Goal: Complete application form

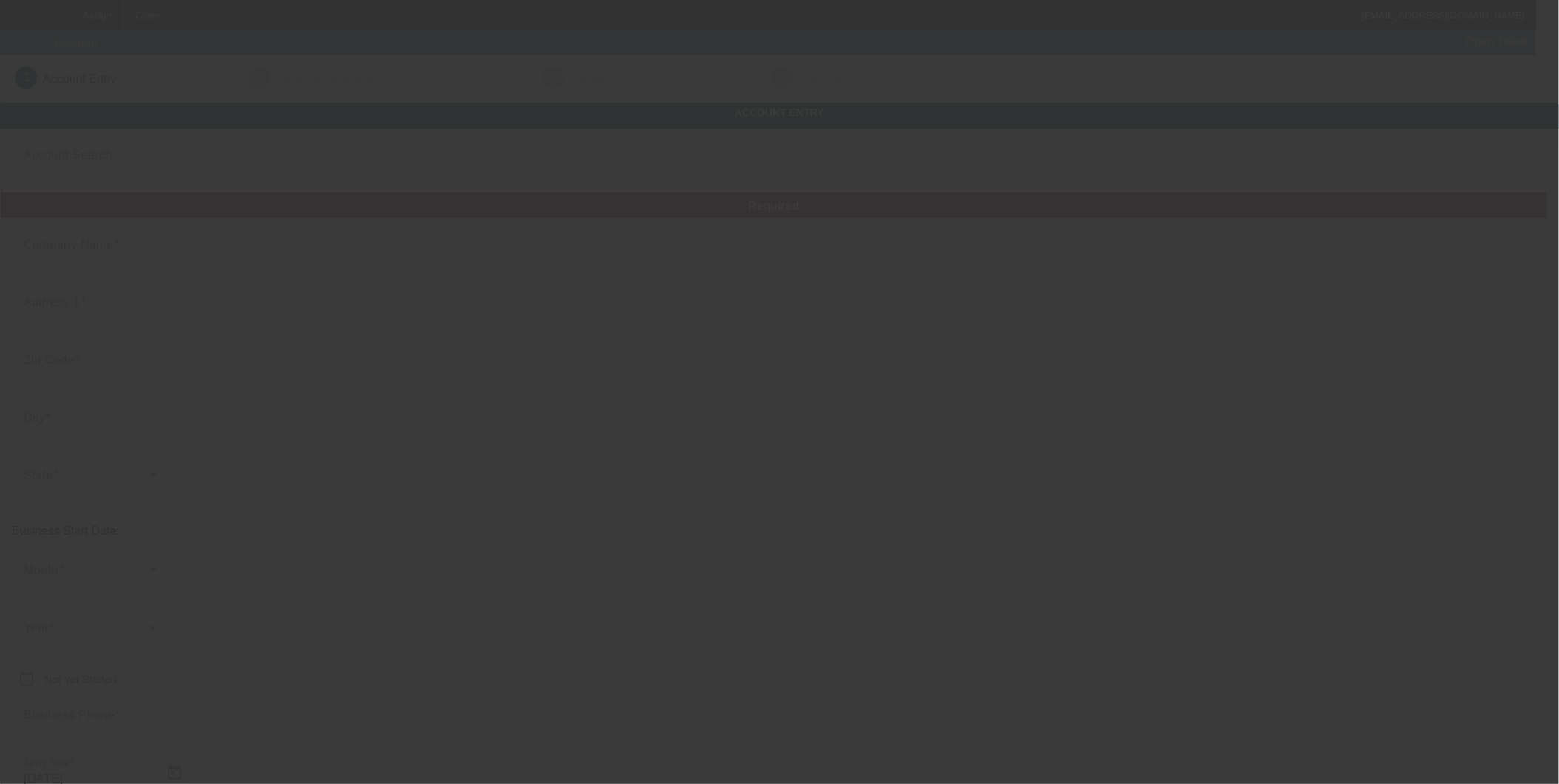
type input "[PERSON_NAME] Services of [US_STATE], LLC"
type input "[STREET_ADDRESS][PERSON_NAME]"
type input "76657"
type input "[PERSON_NAME]"
type input "[PHONE_NUMBER]"
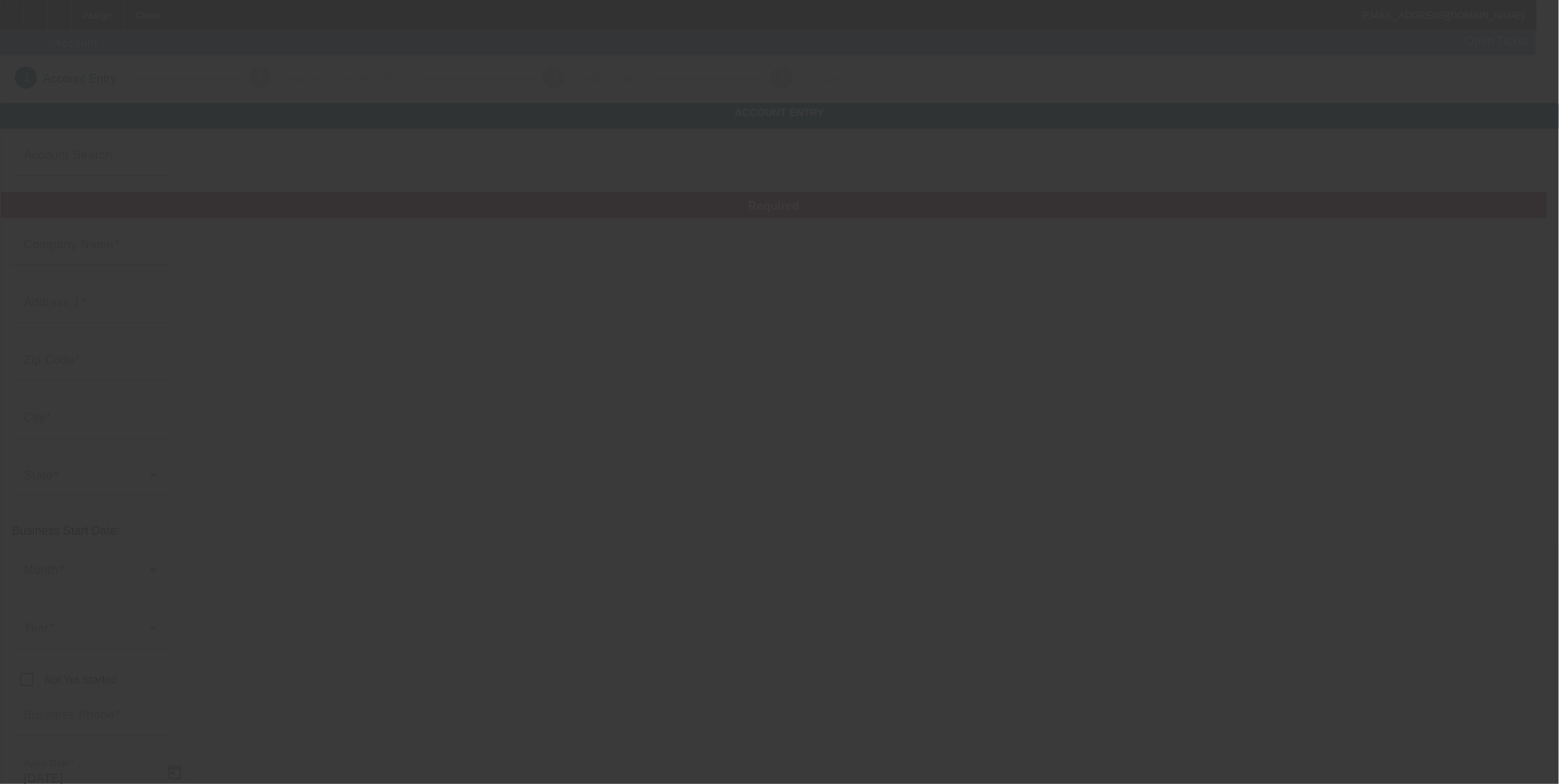
type input "[PERSON_NAME] Towing"
type input "[EMAIL_ADDRESS][DOMAIN_NAME]"
type input "[US_EMPLOYER_IDENTIFICATION_NUMBER]"
type input "[URL][DOMAIN_NAME]"
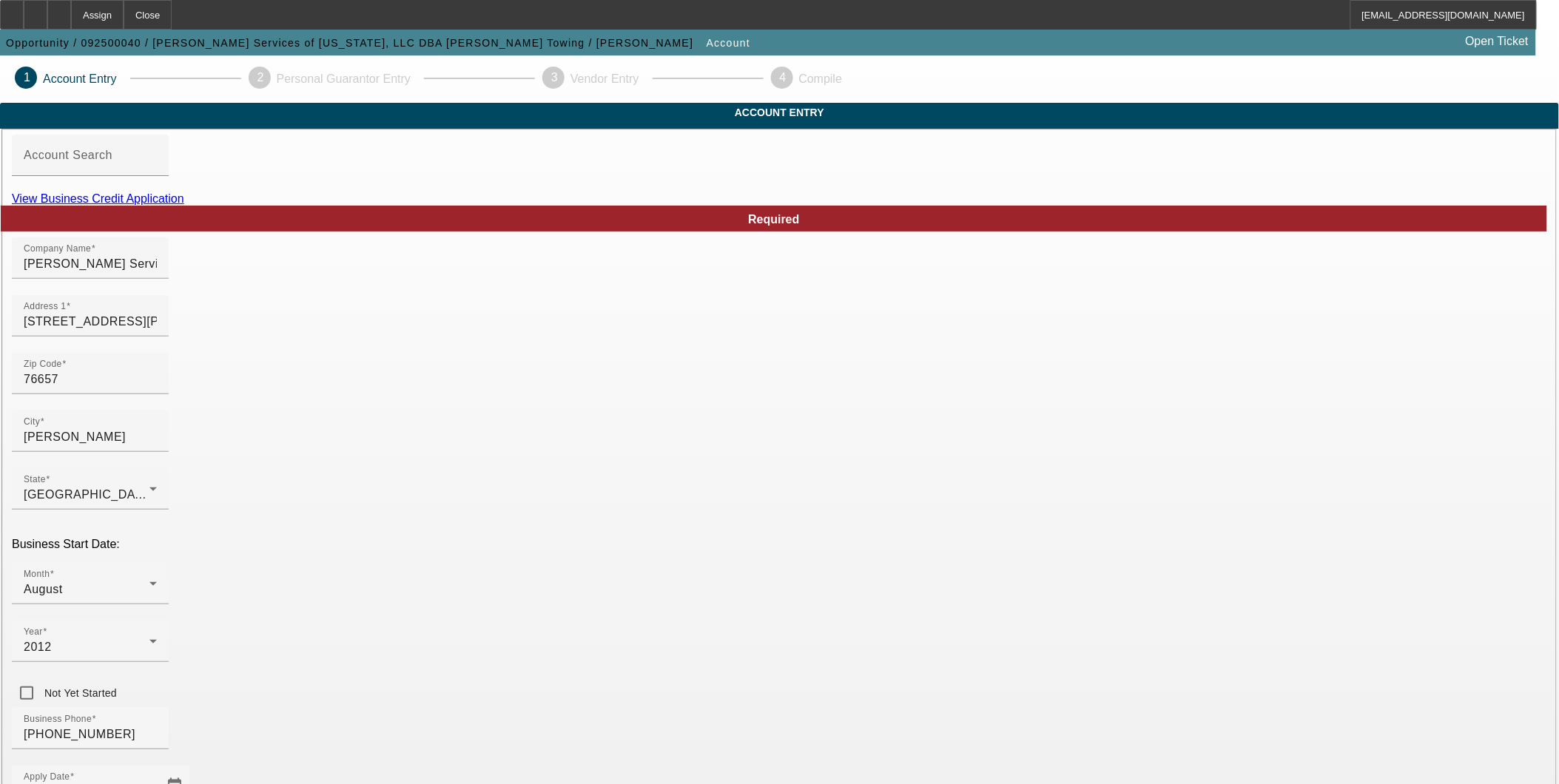
click at [185, 205] on link "View Business Credit Application" at bounding box center [98, 199] width 172 height 12
click at [0, 107] on html "Assign Close [EMAIL_ADDRESS][DOMAIN_NAME] Opportunity / 092500040 / [PERSON_NAM…" at bounding box center [779, 392] width 1559 height 784
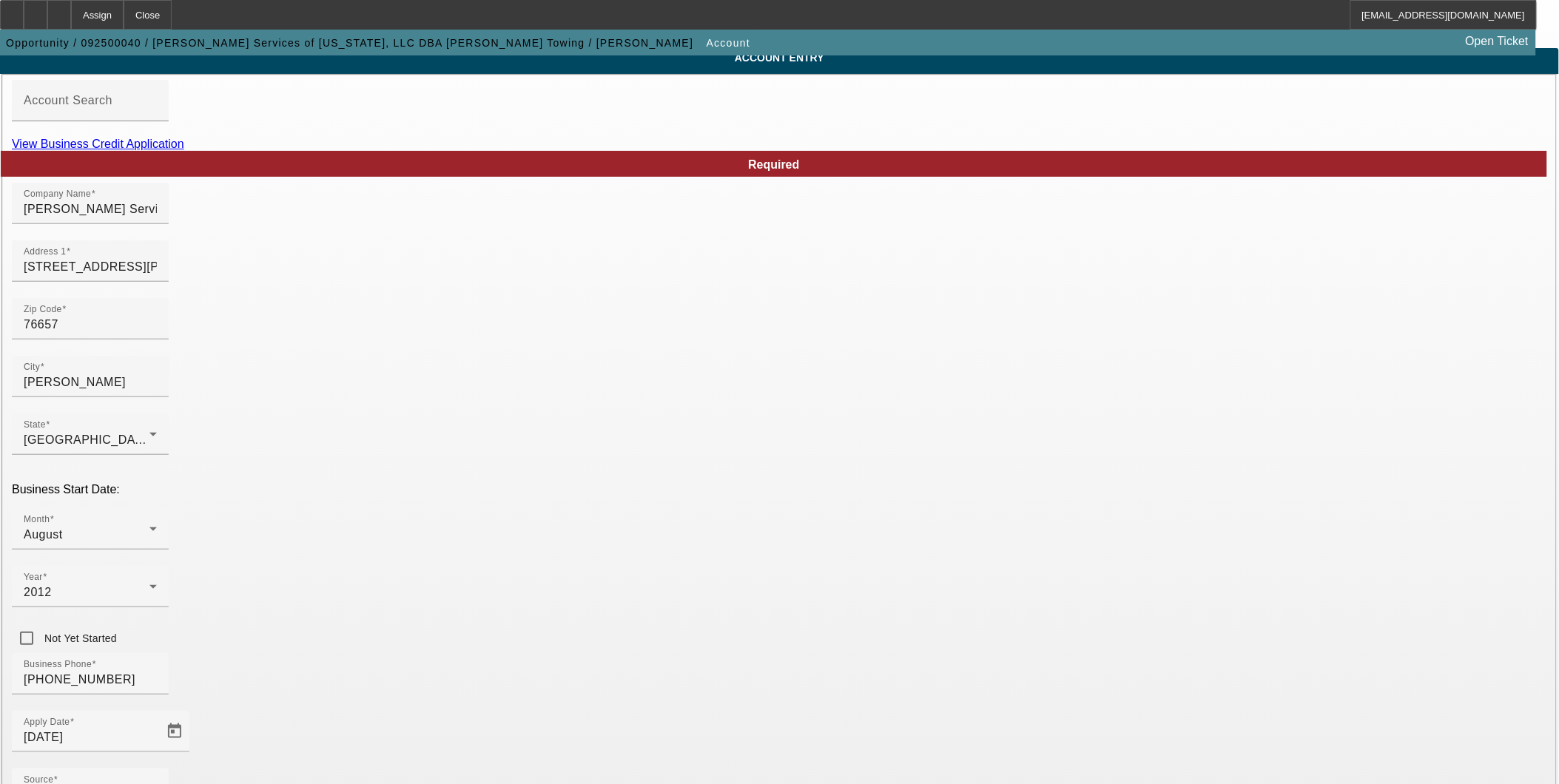
scroll to position [82, 0]
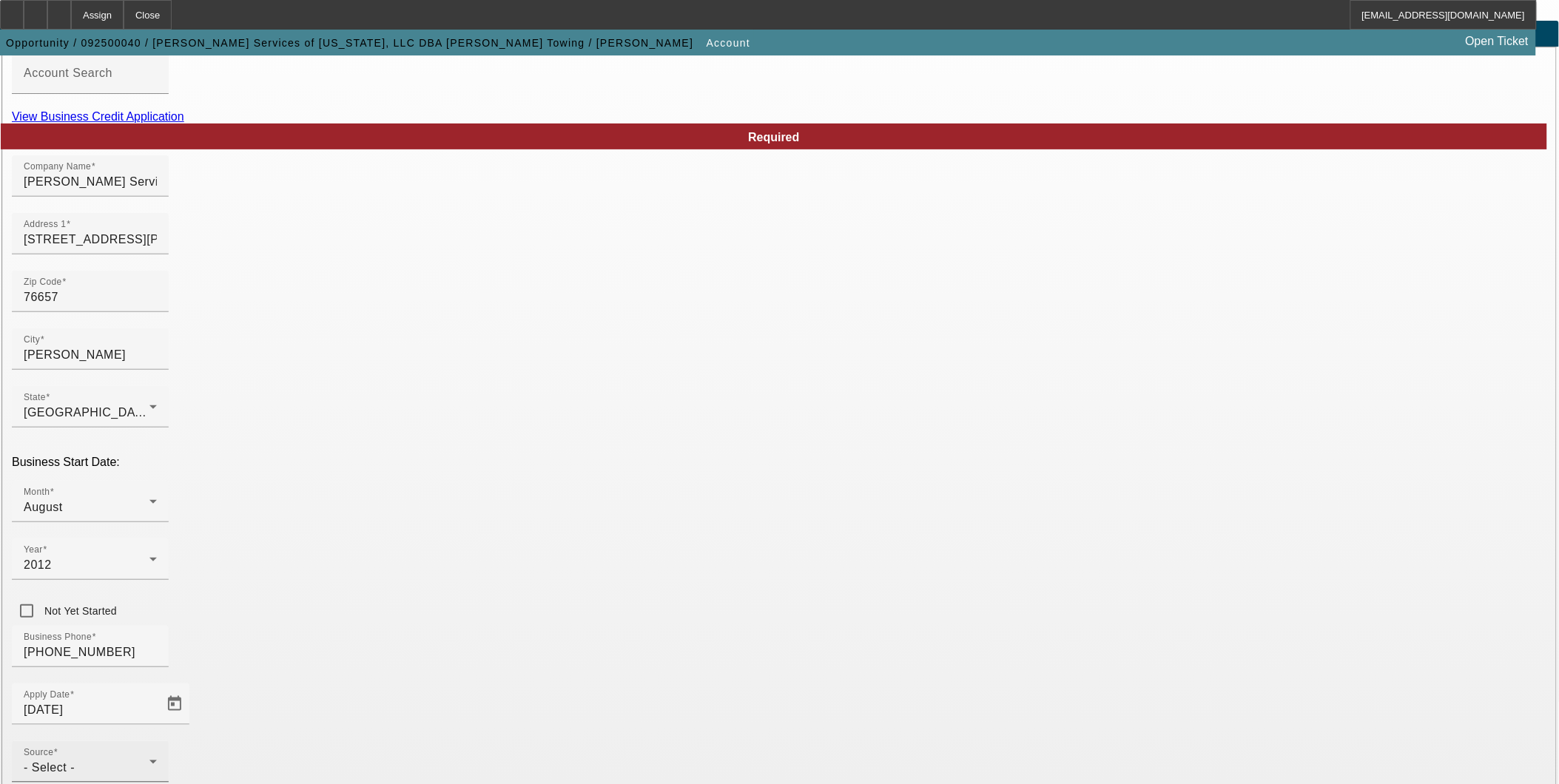
click at [53, 748] on mat-label "Source" at bounding box center [38, 752] width 29 height 10
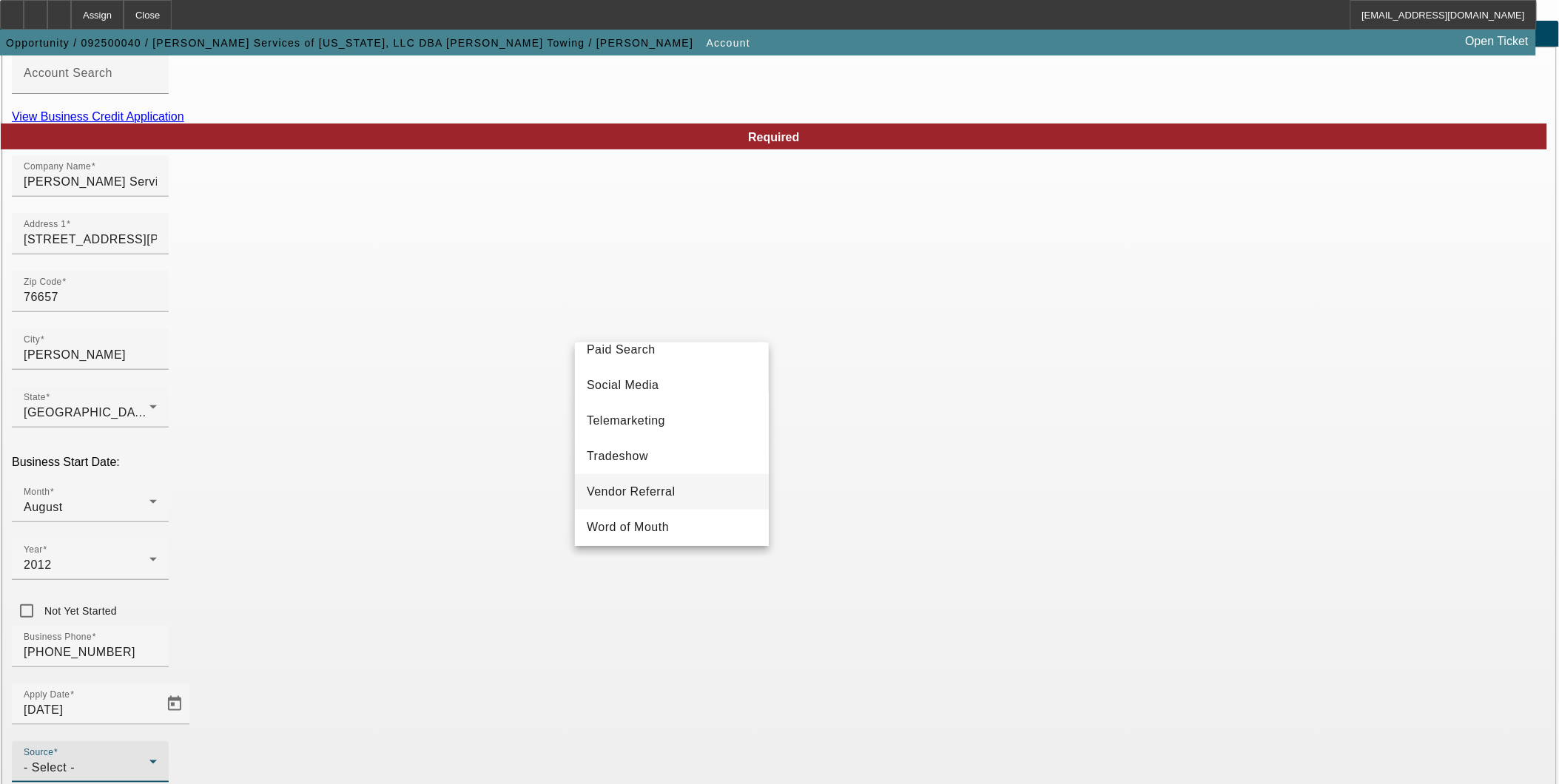
scroll to position [525, 0]
click at [642, 401] on mat-option "Telemarketing" at bounding box center [672, 416] width 194 height 35
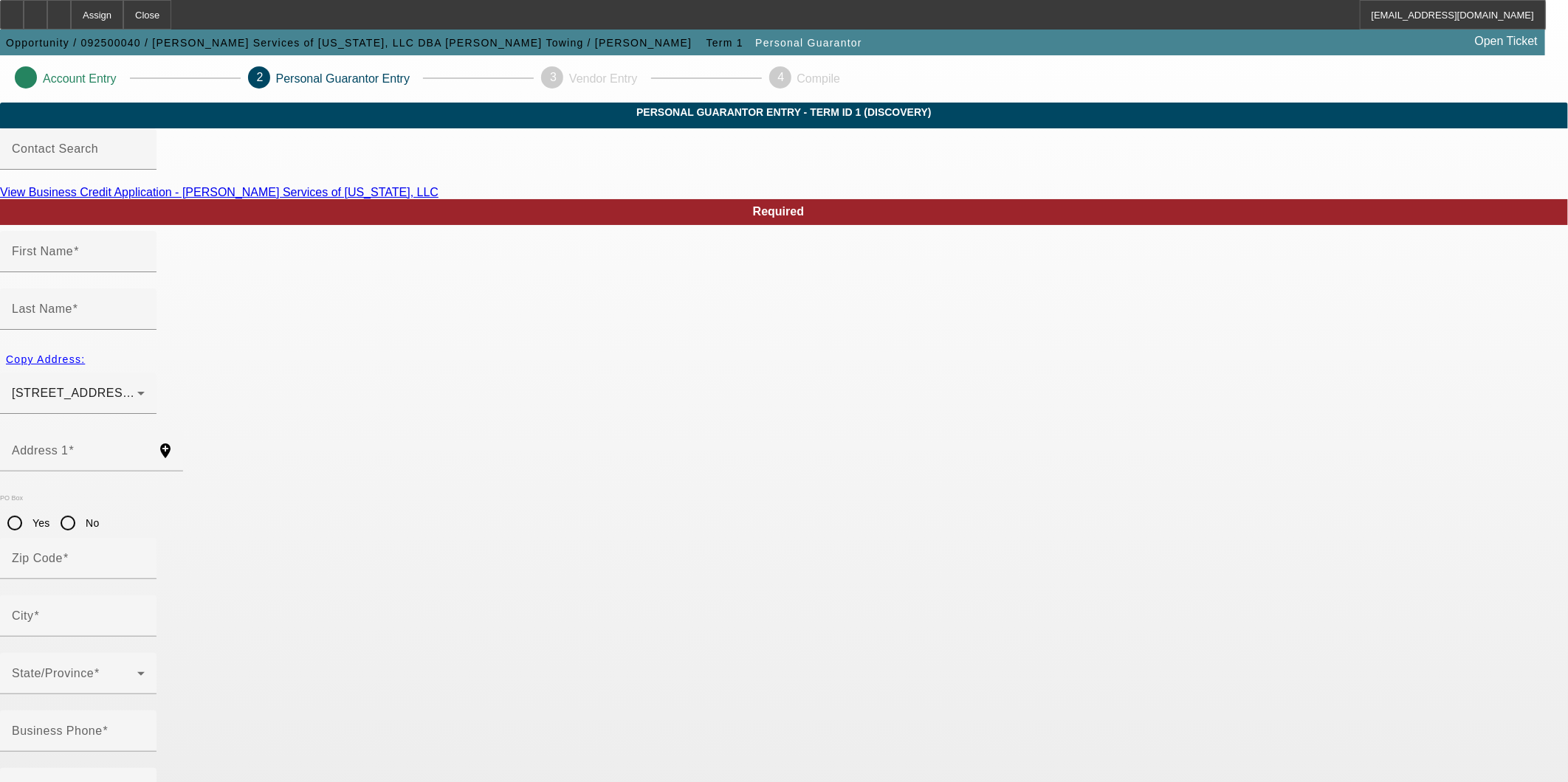
type input "[PERSON_NAME]"
type input "[STREET_ADDRESS][PERSON_NAME]"
radio input "true"
type input "76657"
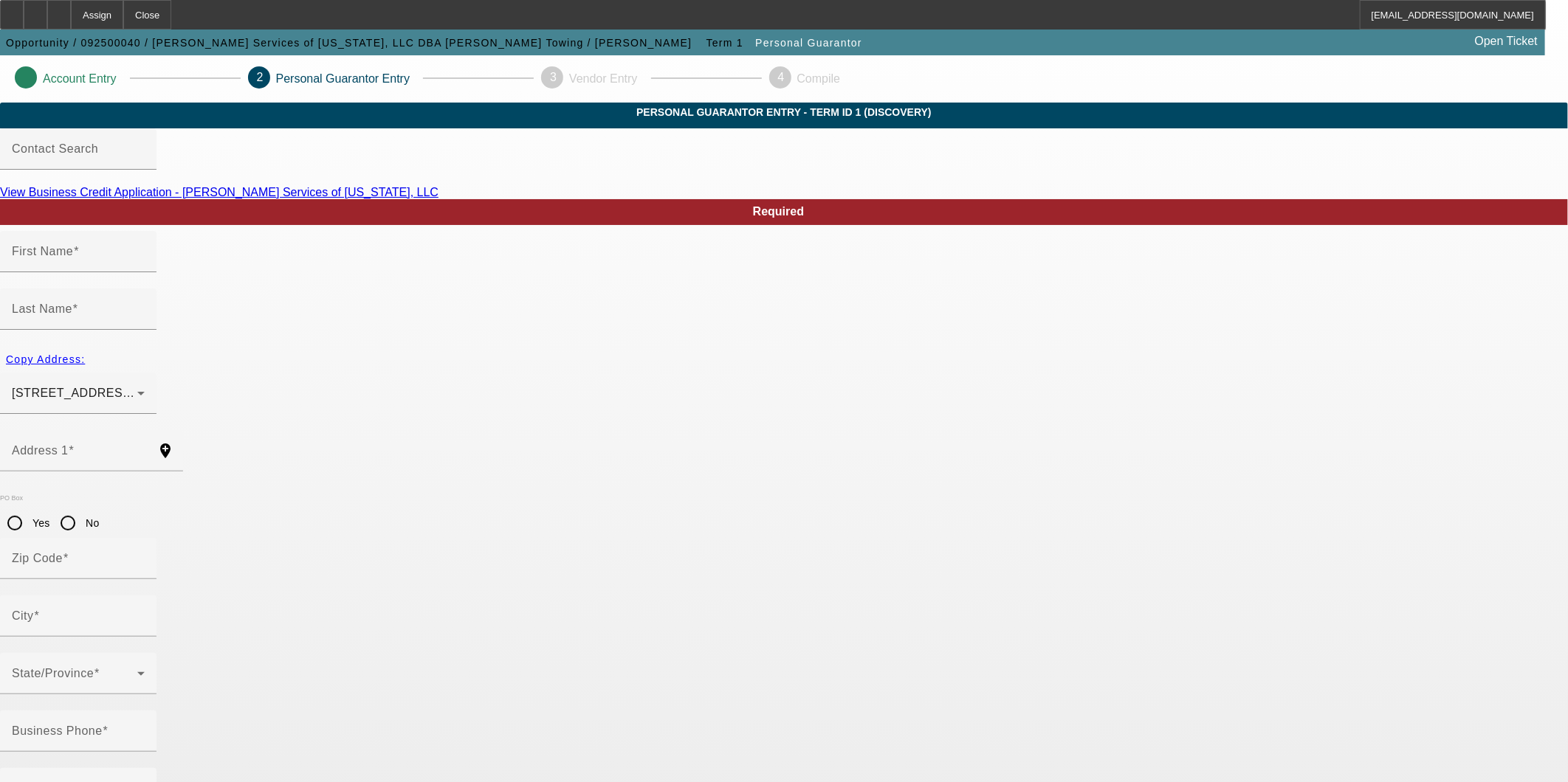
type input "[PERSON_NAME]"
type input "[PHONE_NUMBER]"
type input "100"
type input "462-81-0253"
type input "[EMAIL_ADDRESS][DOMAIN_NAME]"
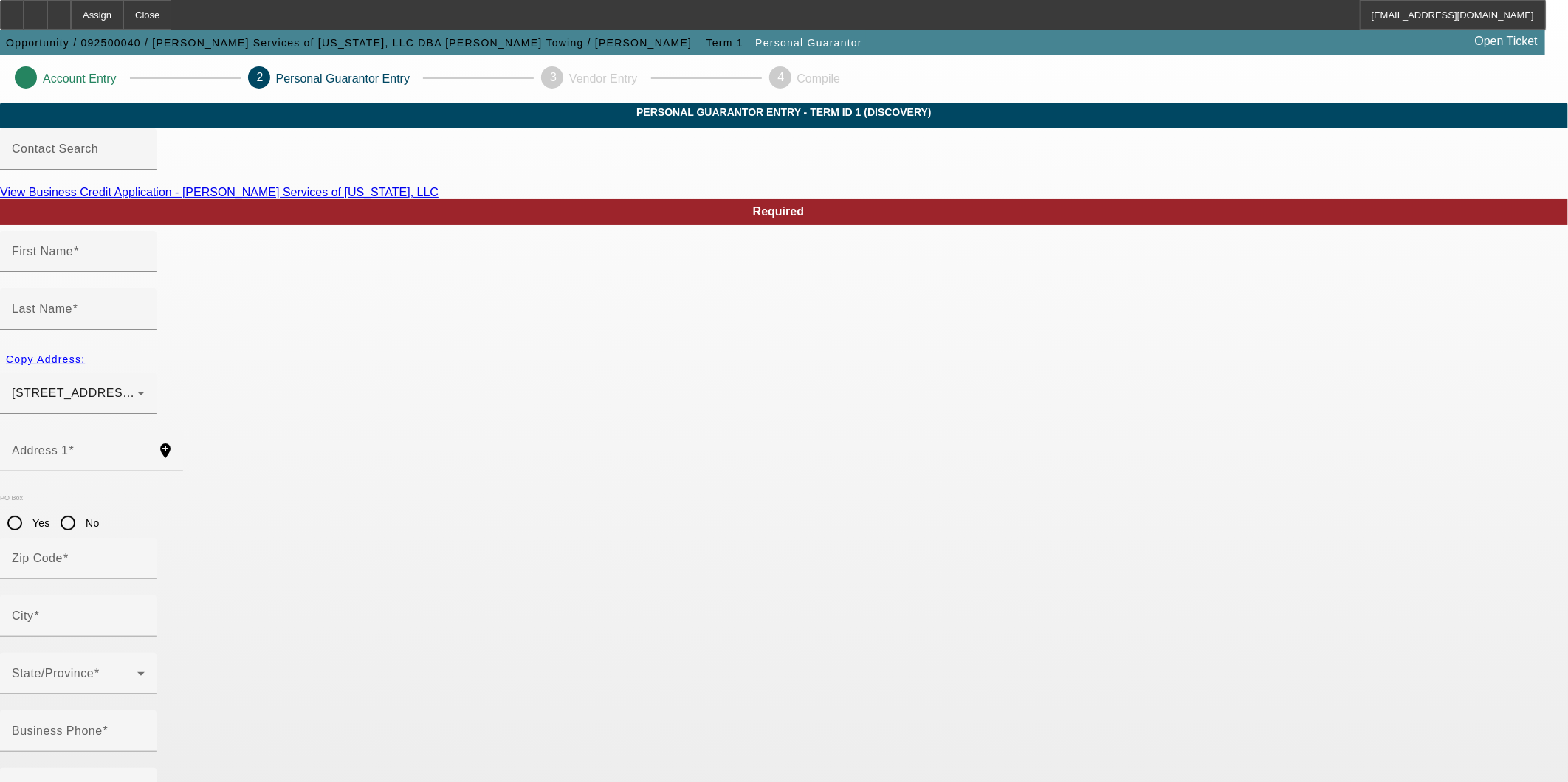
type input "[PHONE_NUMBER]"
type input "$80,000.00"
type input "$586.00"
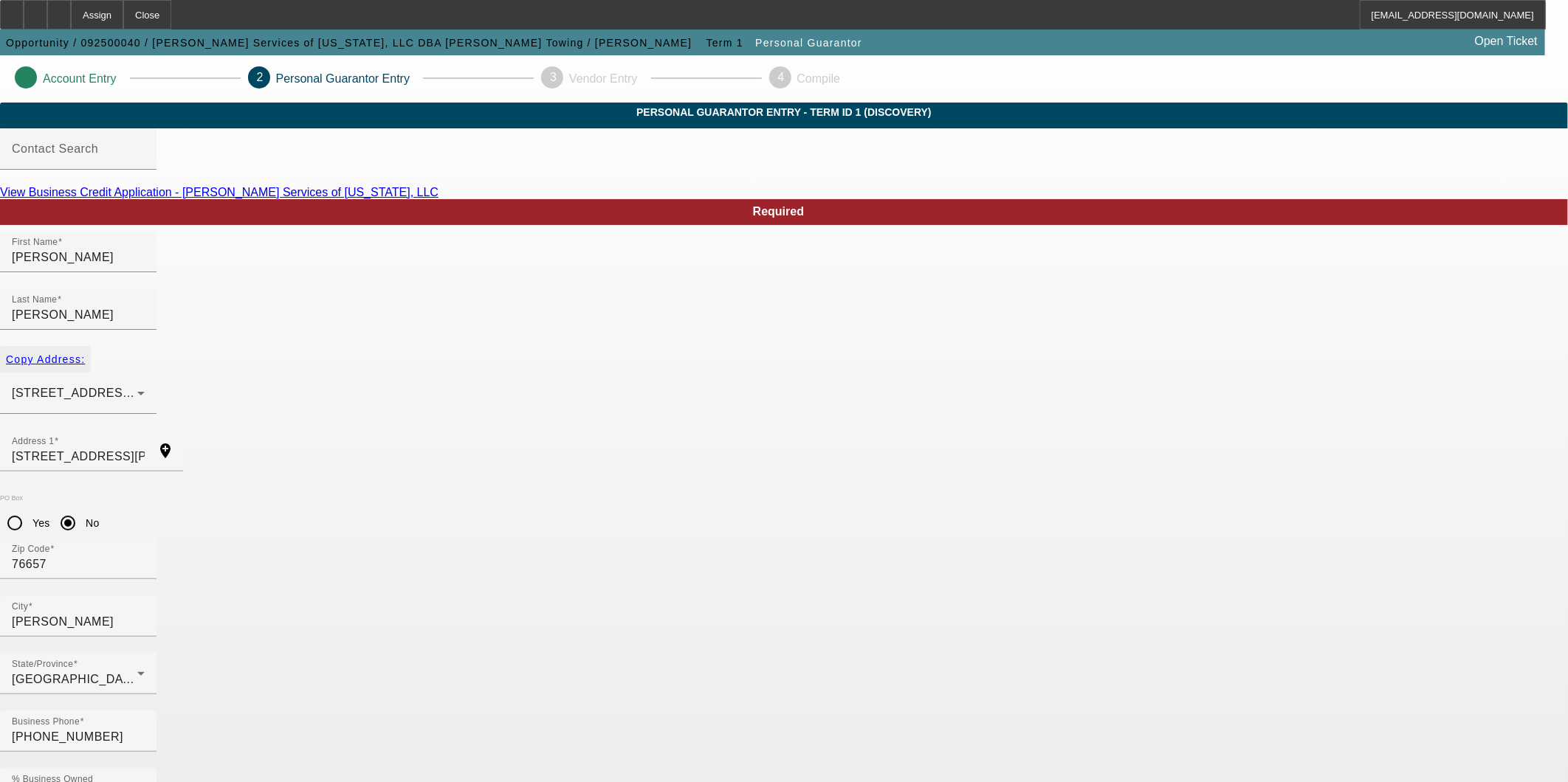
click at [85, 354] on span "Copy Address:" at bounding box center [45, 359] width 79 height 12
radio input "false"
drag, startPoint x: 1063, startPoint y: 703, endPoint x: 1073, endPoint y: 690, distance: 16.4
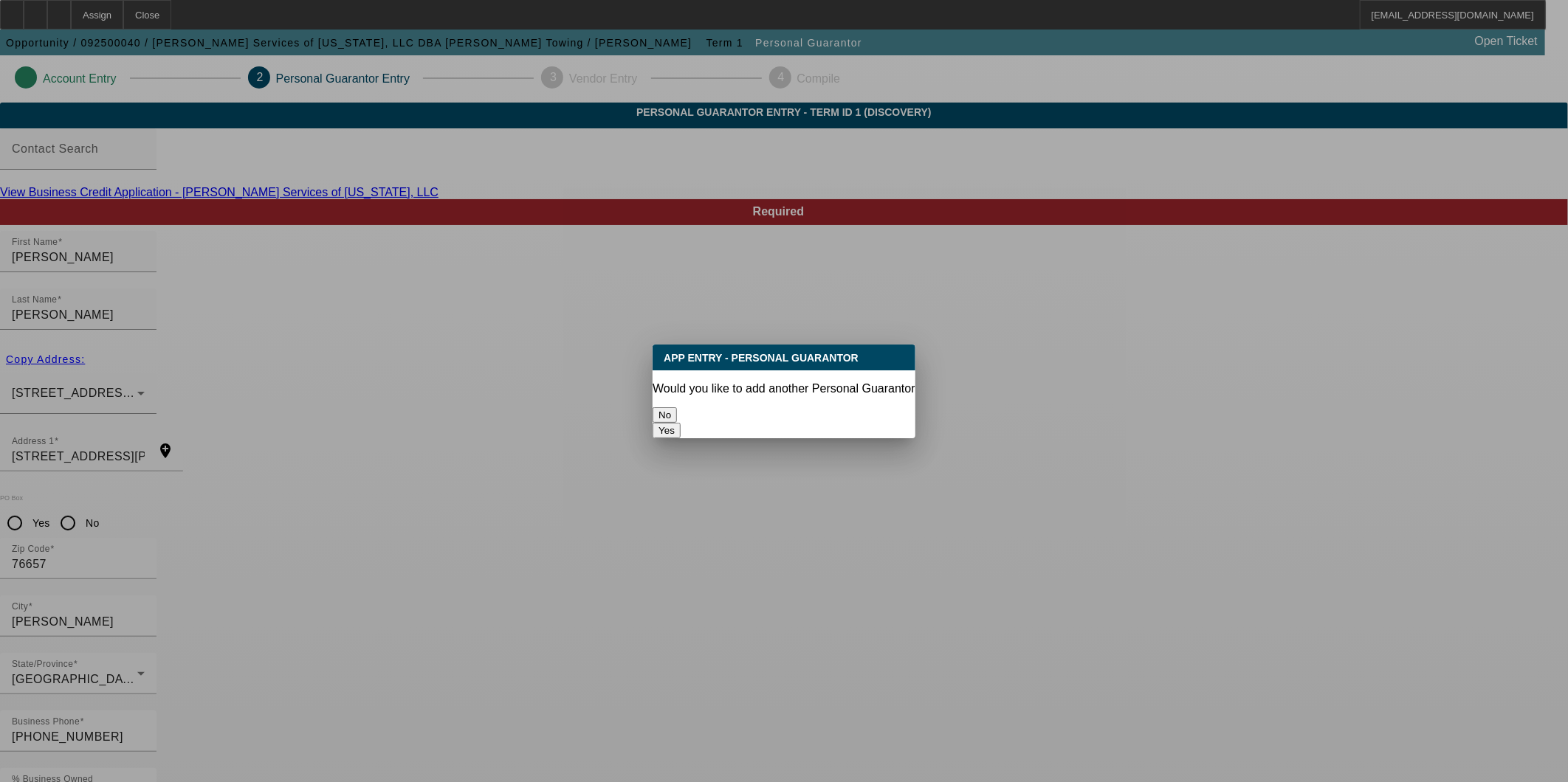
click at [677, 408] on button "No" at bounding box center [665, 415] width 25 height 16
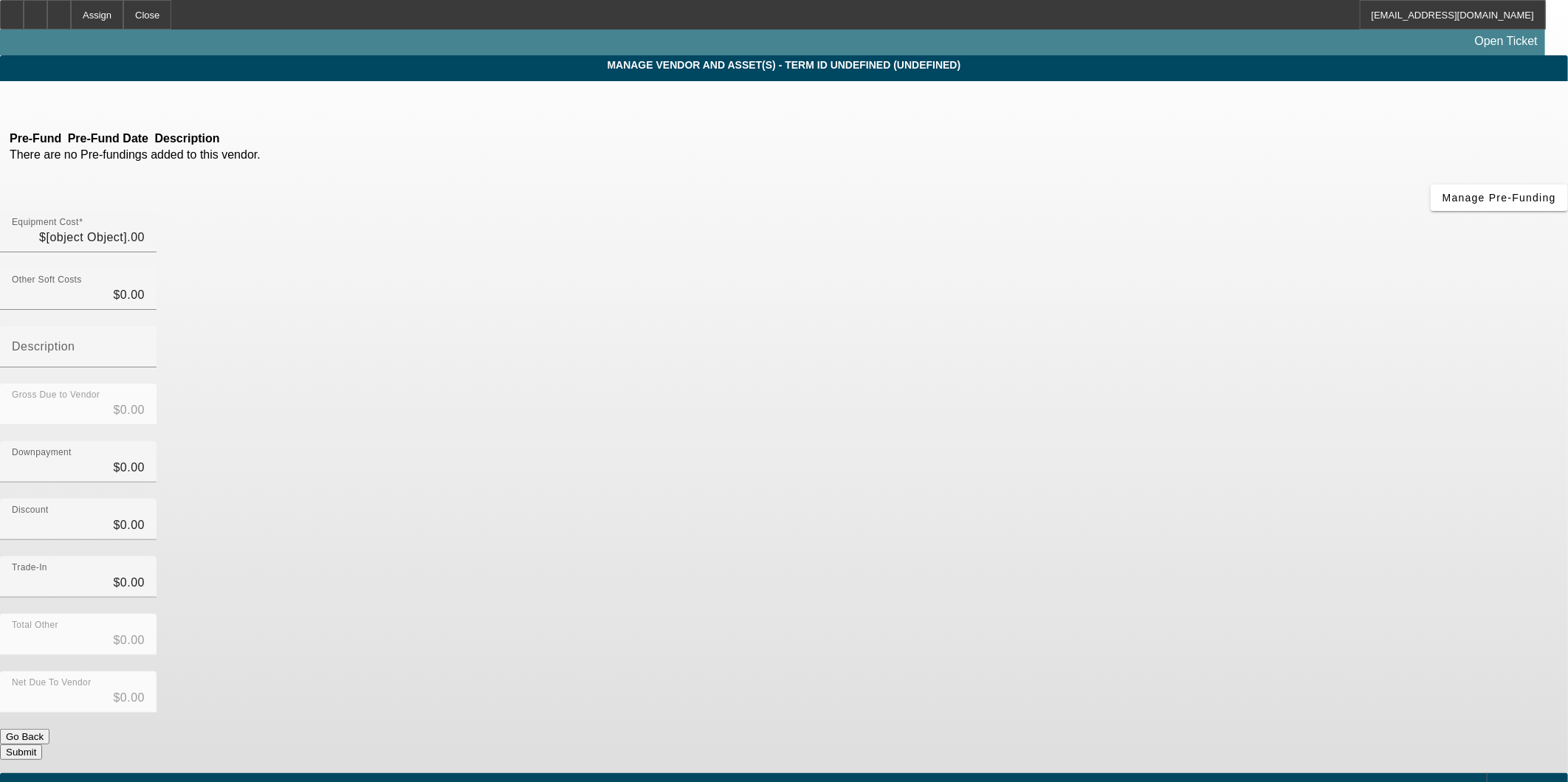
type input "$75,000.00"
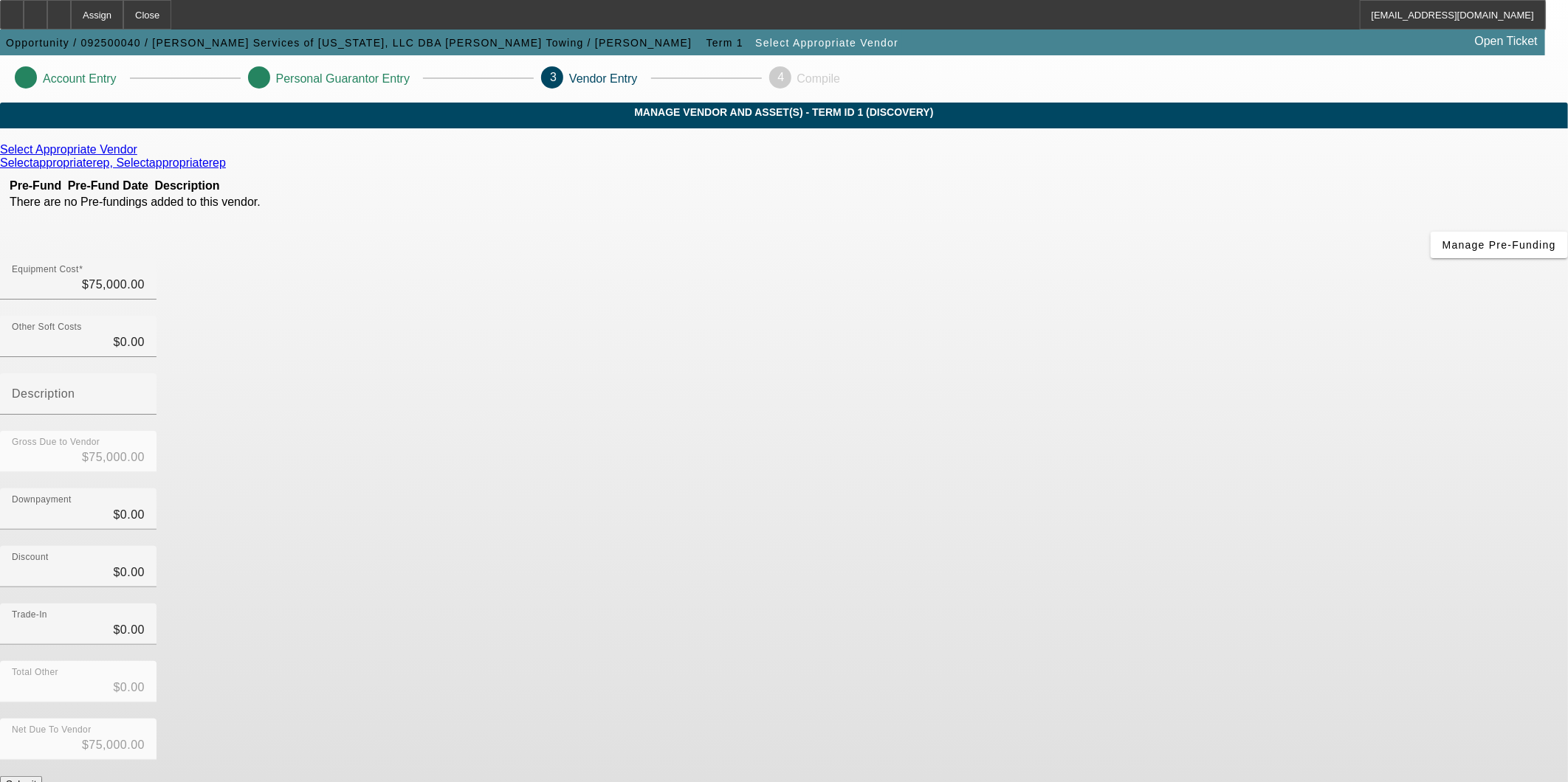
click at [141, 156] on icon at bounding box center [141, 150] width 0 height 12
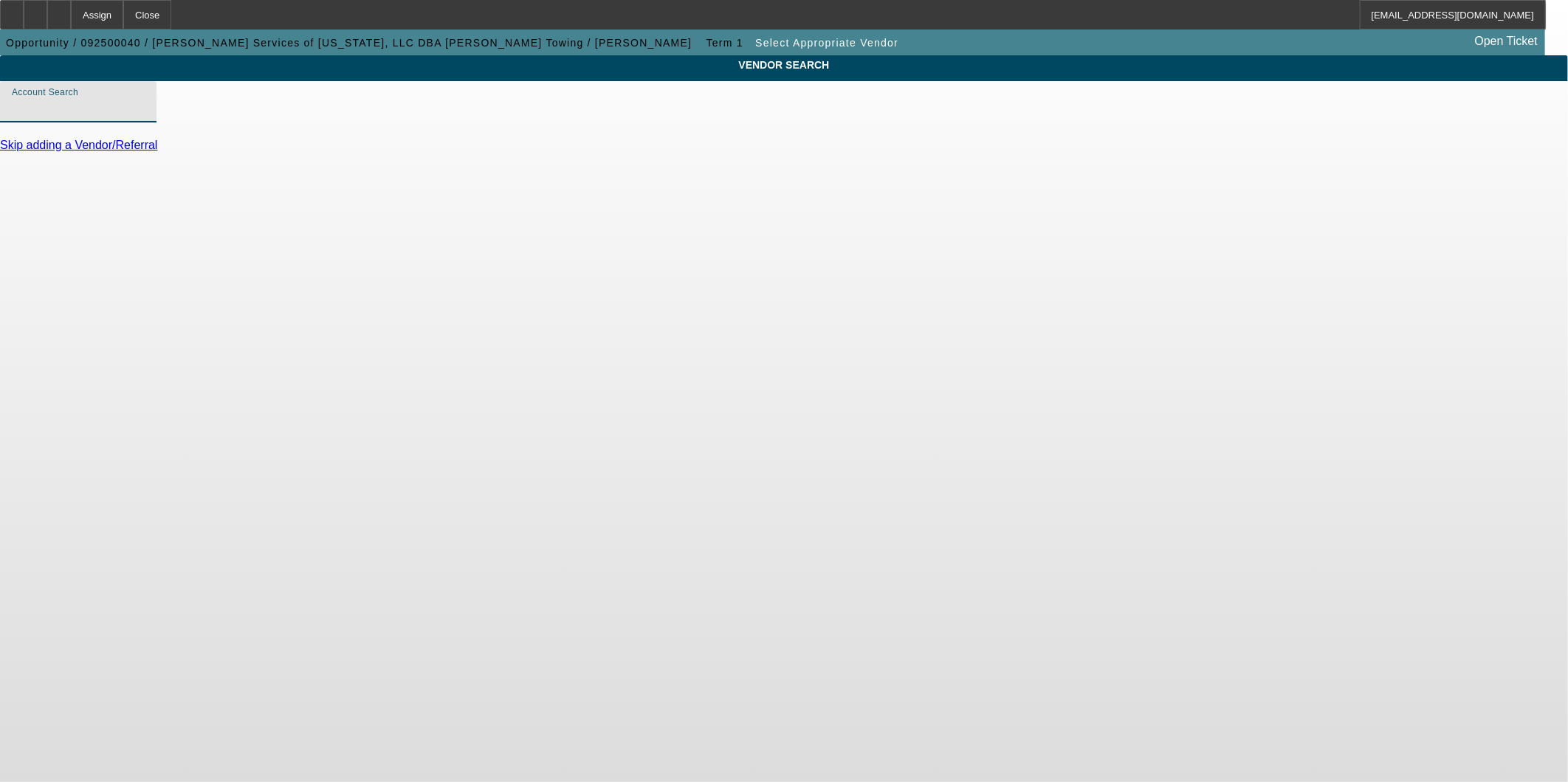
click at [144, 117] on input "Account Search" at bounding box center [78, 108] width 133 height 18
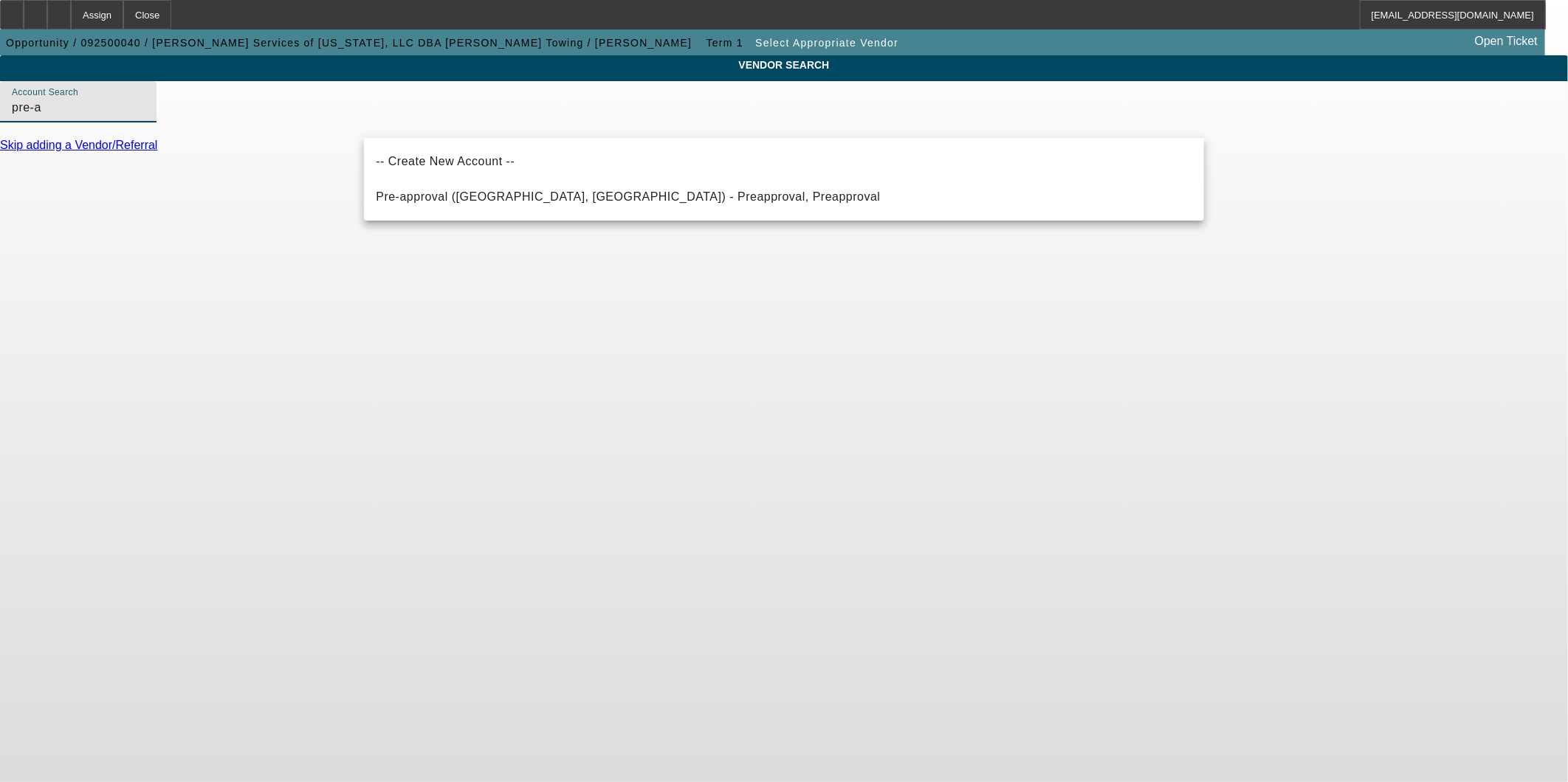
click at [519, 203] on span "Pre-approval ([GEOGRAPHIC_DATA], [GEOGRAPHIC_DATA]) - Preapproval, Preapproval" at bounding box center [628, 197] width 504 height 18
type input "Pre-approval ([GEOGRAPHIC_DATA], [GEOGRAPHIC_DATA]) - Preapproval, Preapproval"
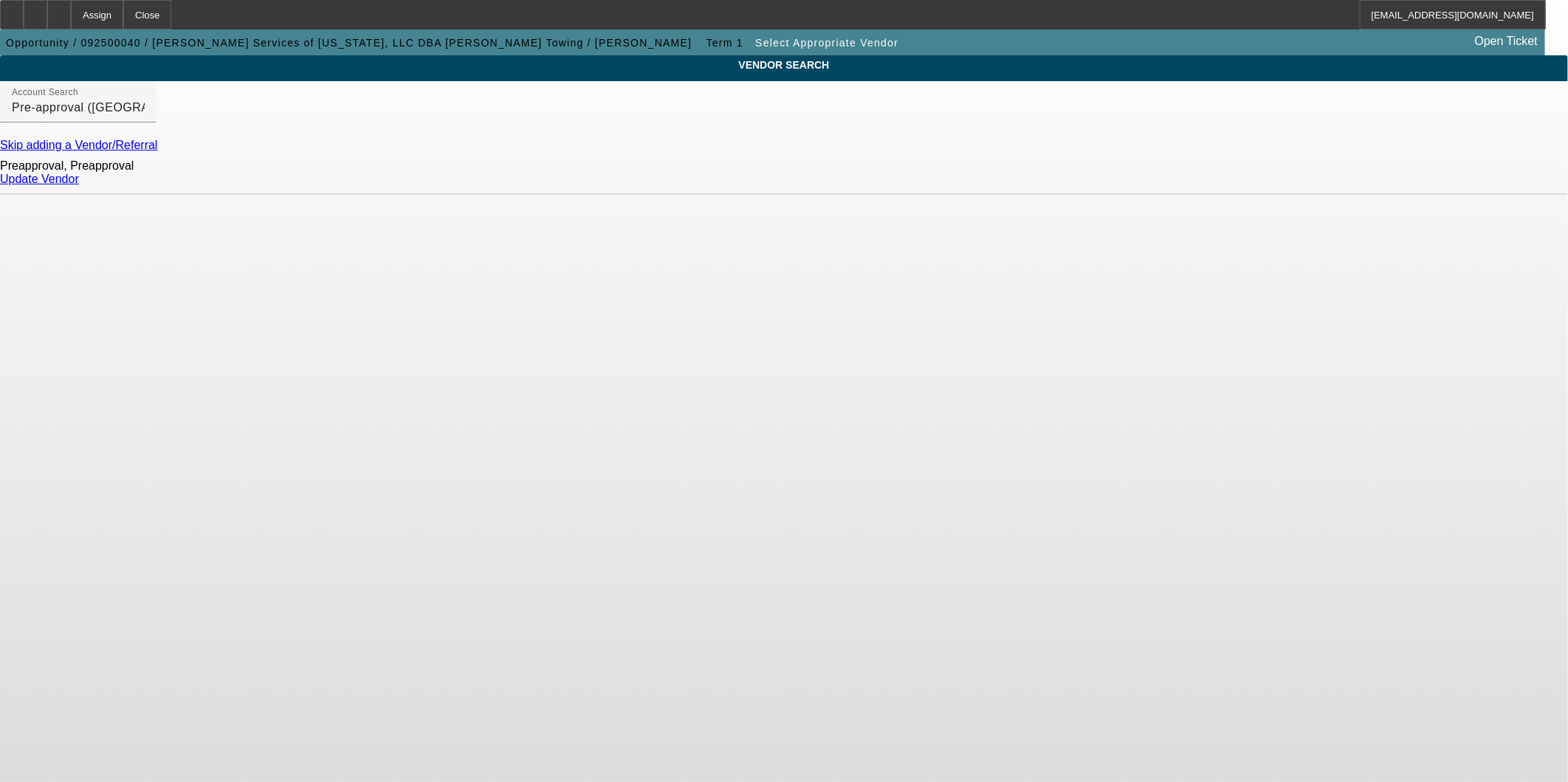
click at [79, 185] on link "Update Vendor" at bounding box center [39, 179] width 79 height 12
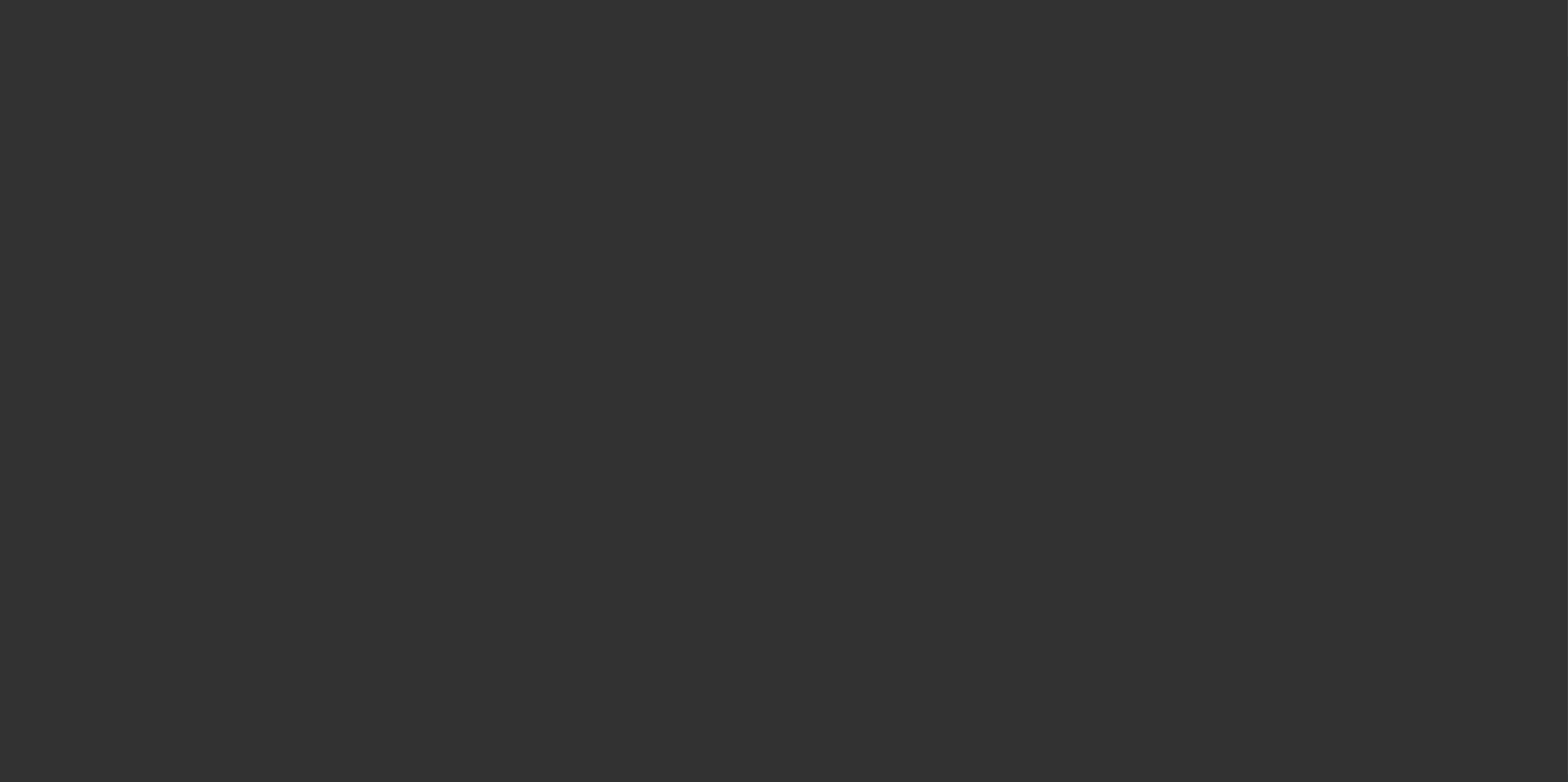
type input "$75,000.00"
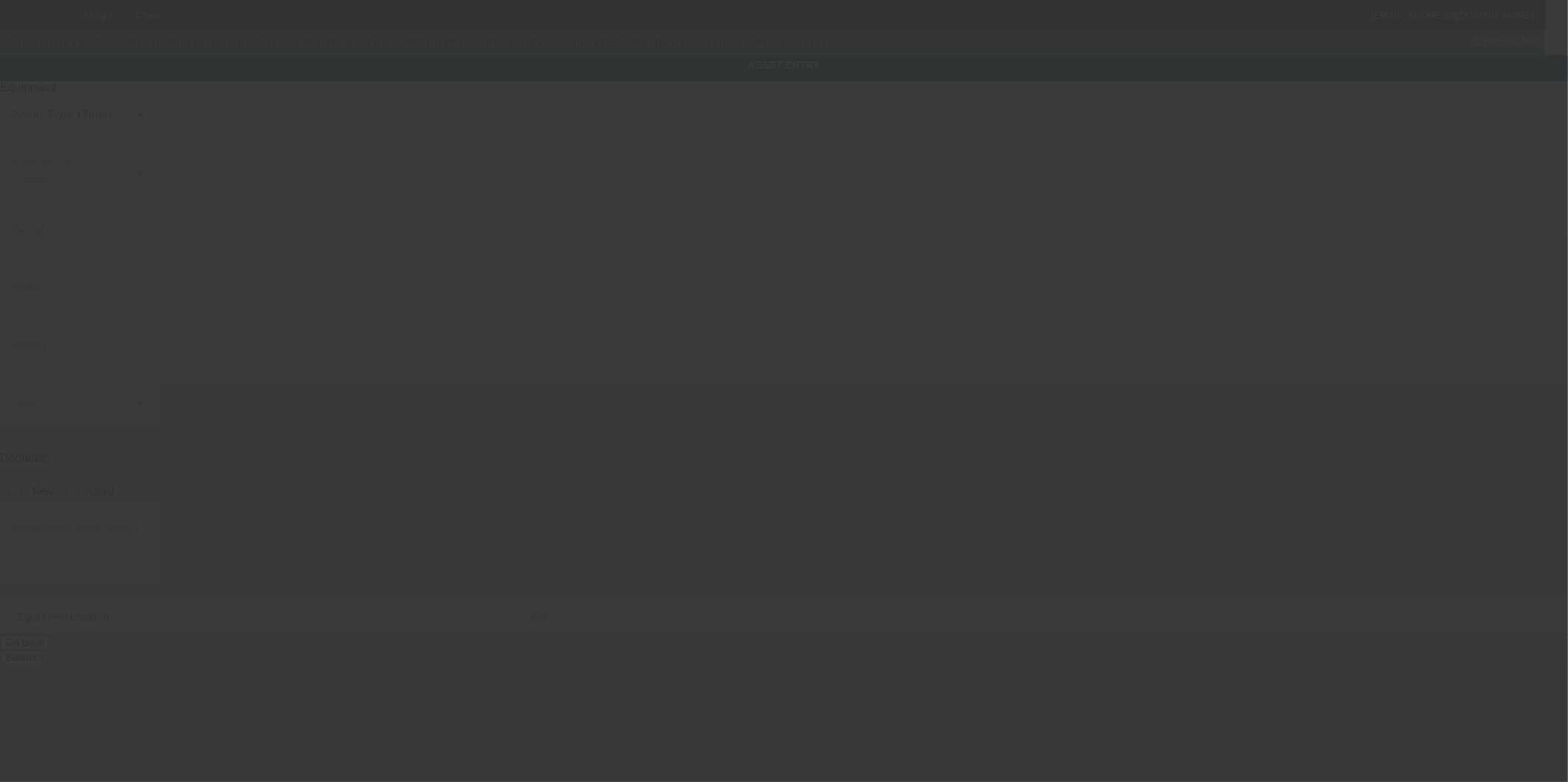
type input "[STREET_ADDRESS][PERSON_NAME]"
type input "[PERSON_NAME]"
type input "76657"
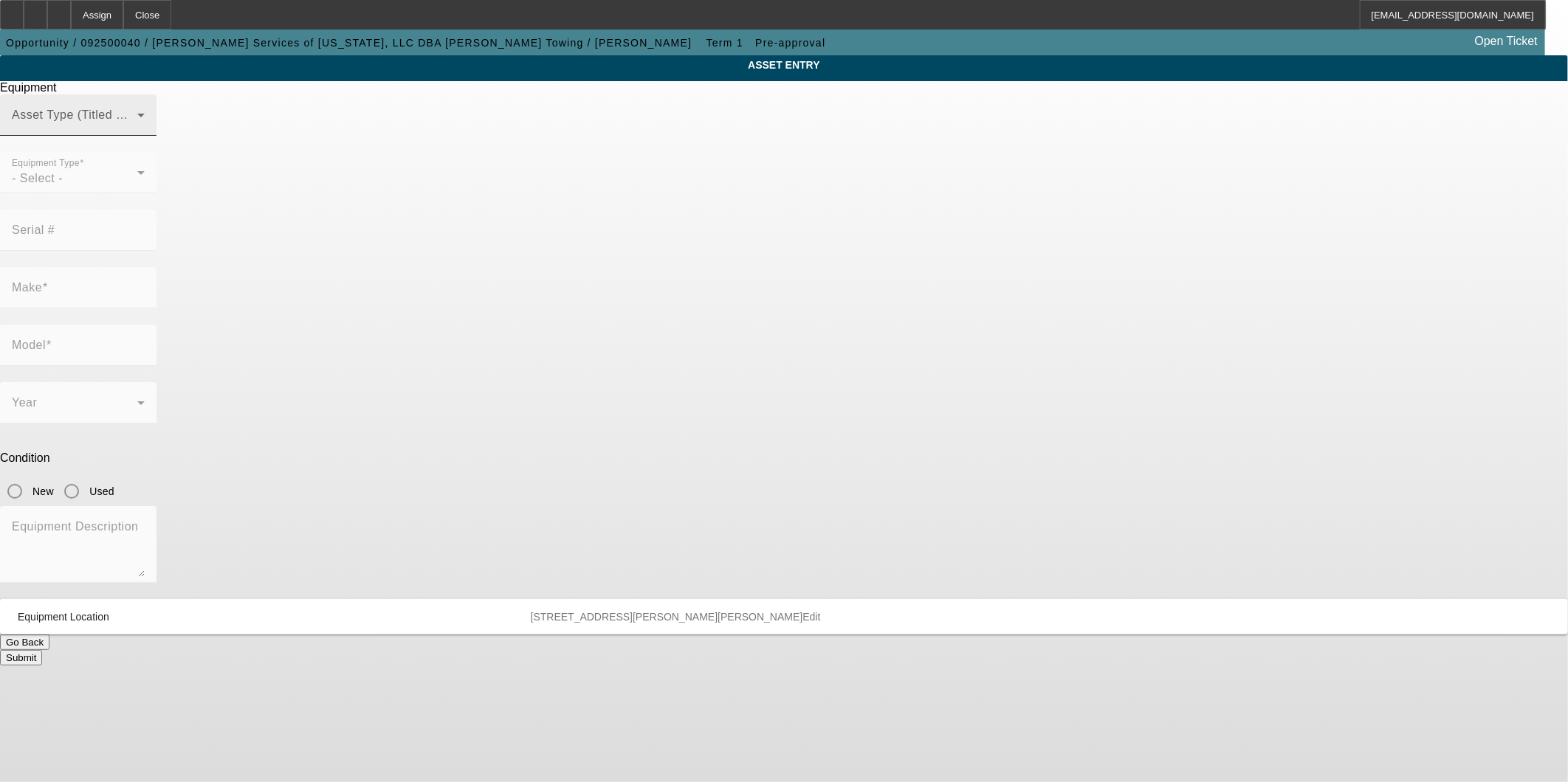
click at [137, 130] on span at bounding box center [74, 121] width 126 height 18
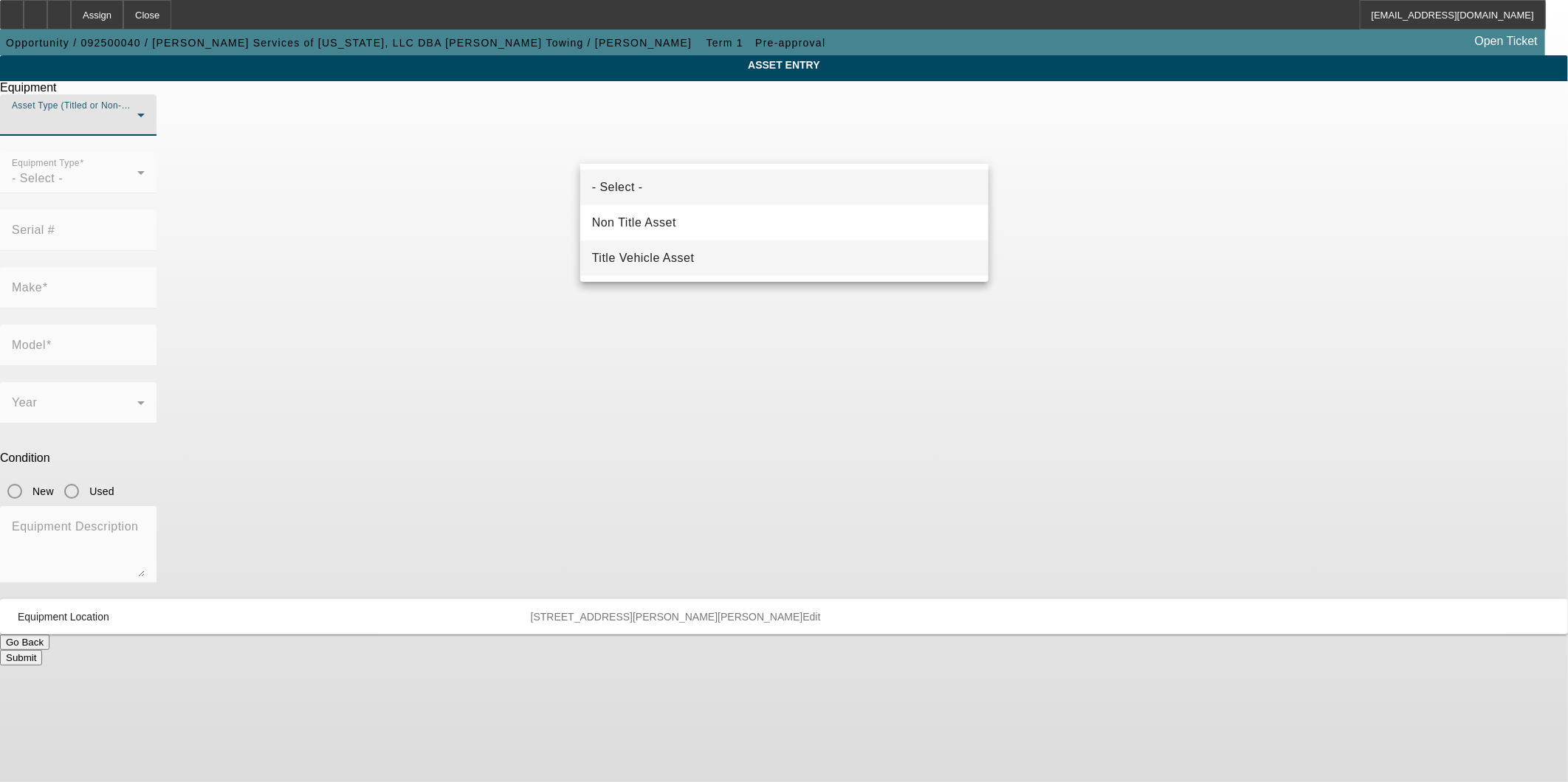
click at [713, 253] on mat-option "Title Vehicle Asset" at bounding box center [784, 258] width 408 height 35
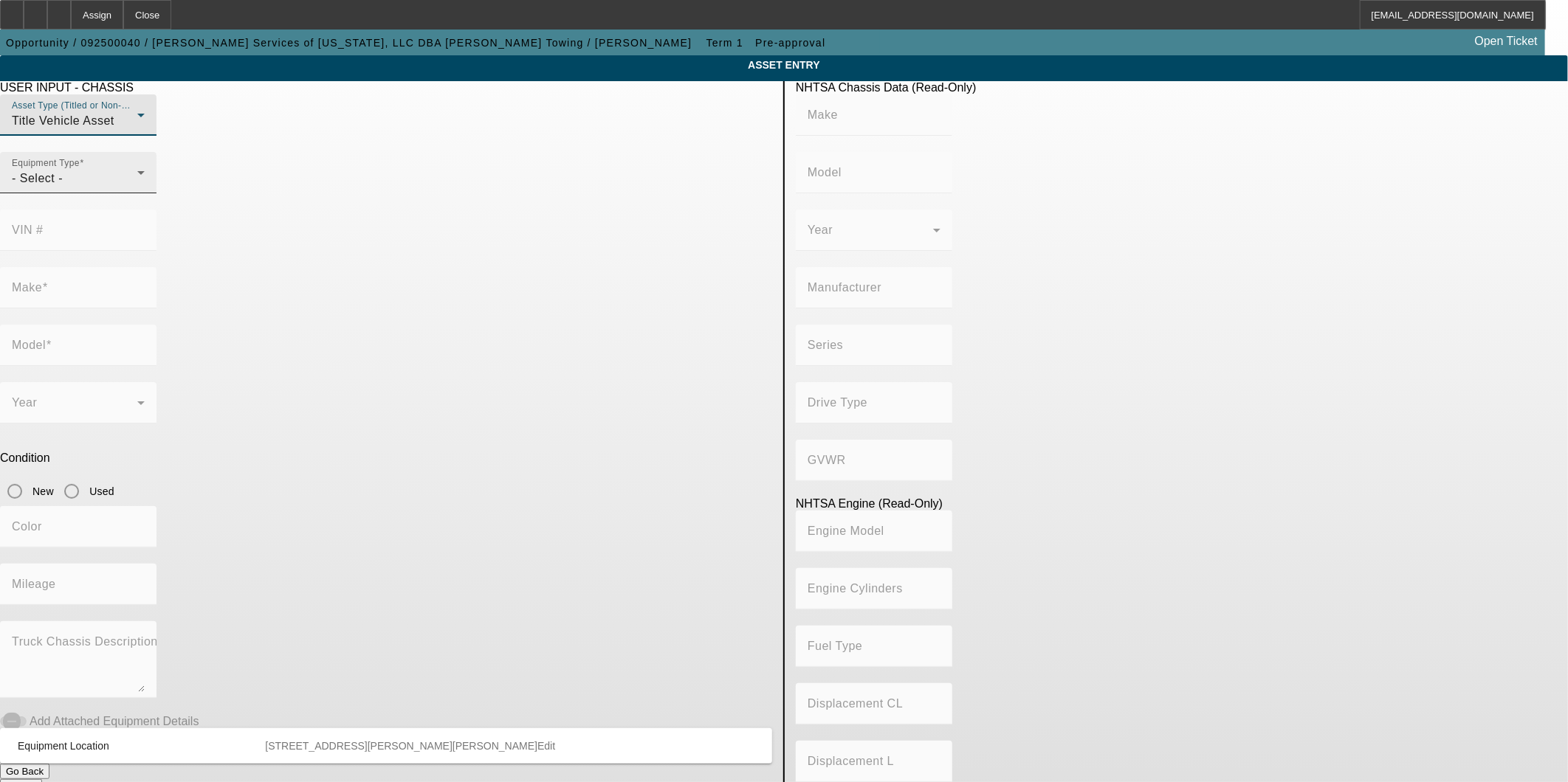
click at [137, 188] on div "- Select -" at bounding box center [74, 179] width 126 height 18
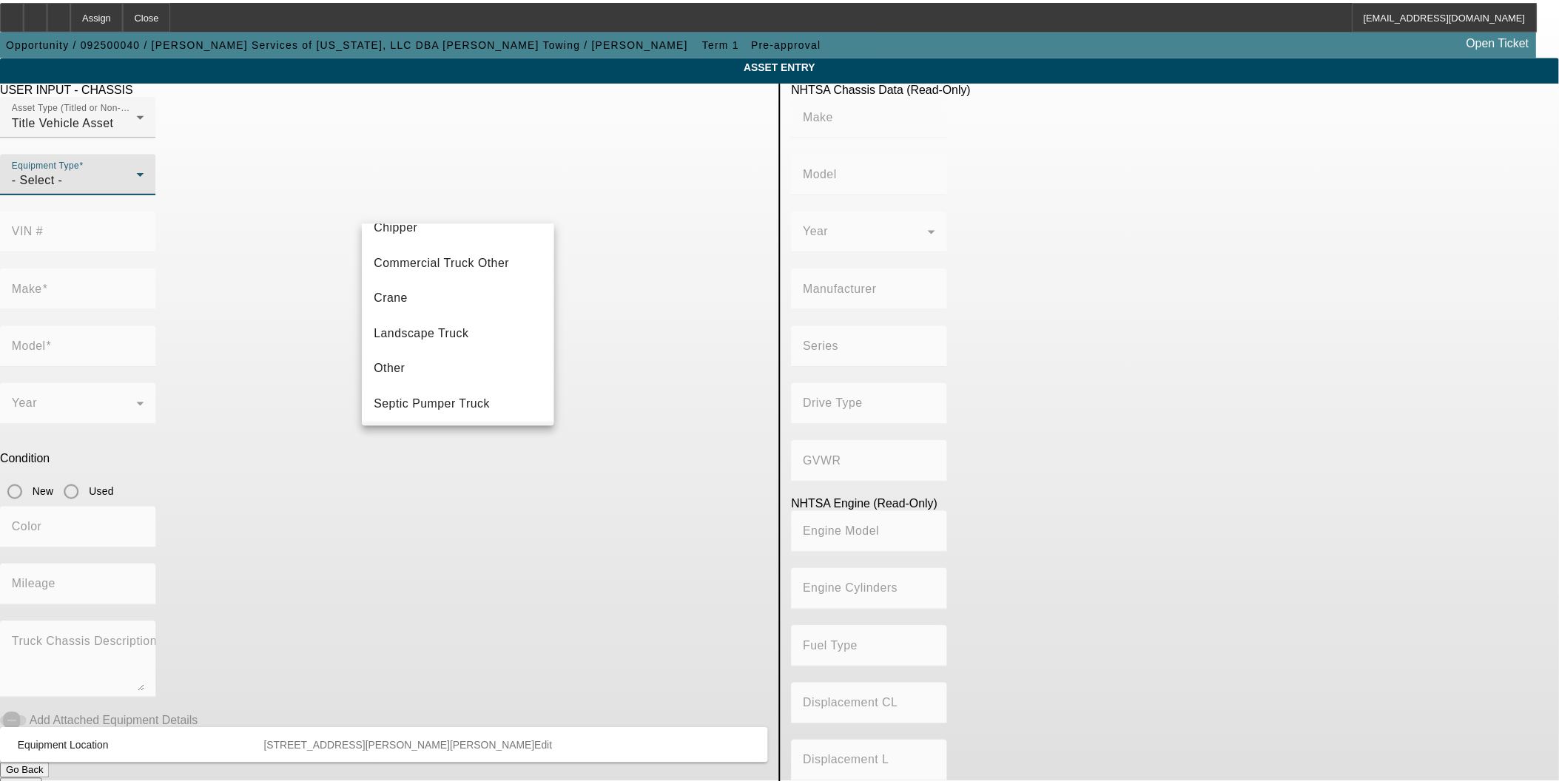
scroll to position [163, 0]
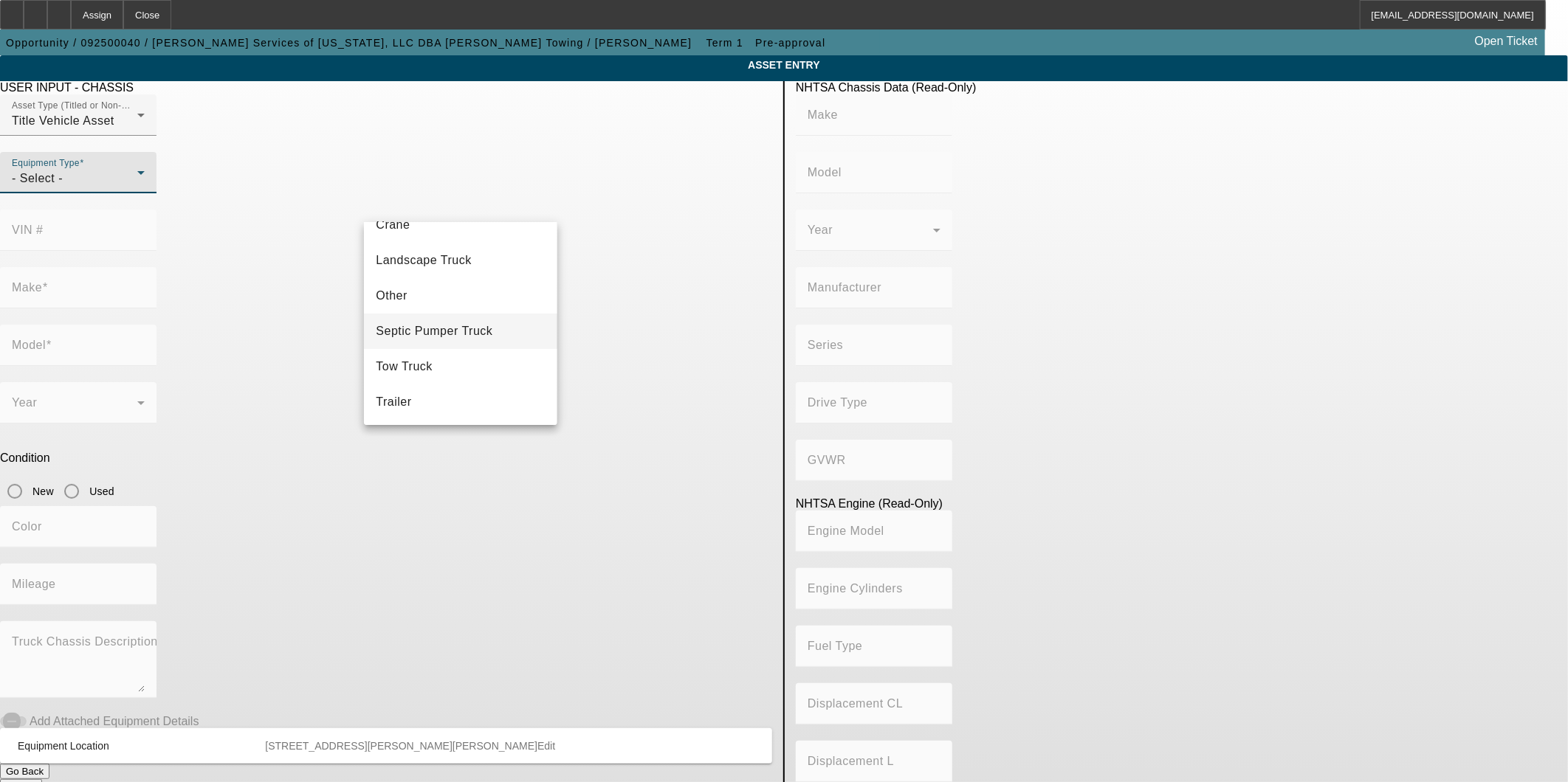
drag, startPoint x: 451, startPoint y: 355, endPoint x: 488, endPoint y: 333, distance: 43.0
click at [451, 356] on mat-option "Tow Truck" at bounding box center [460, 367] width 193 height 35
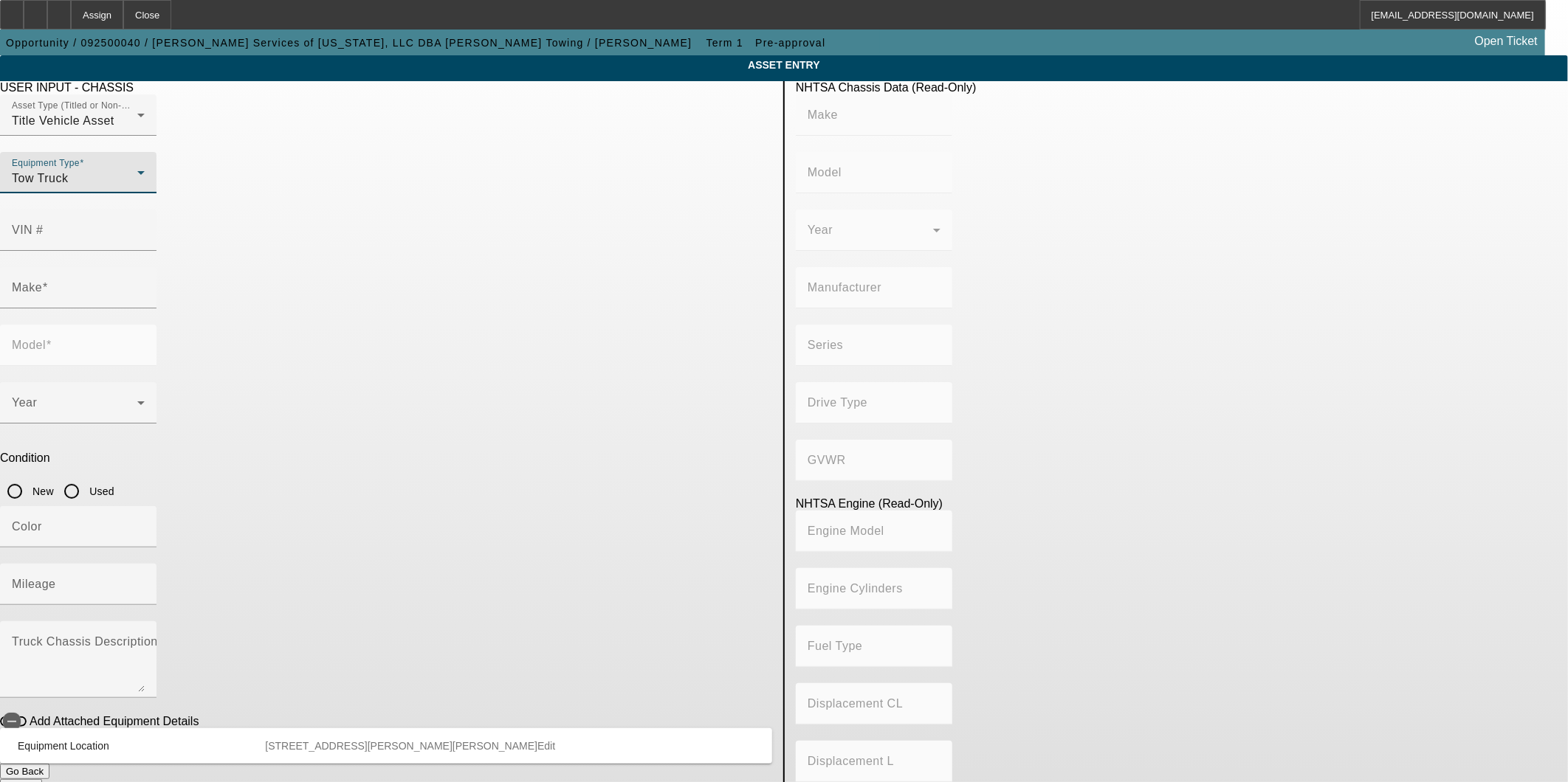
click at [157, 309] on div at bounding box center [78, 317] width 157 height 16
click at [144, 285] on input "Make" at bounding box center [78, 294] width 133 height 18
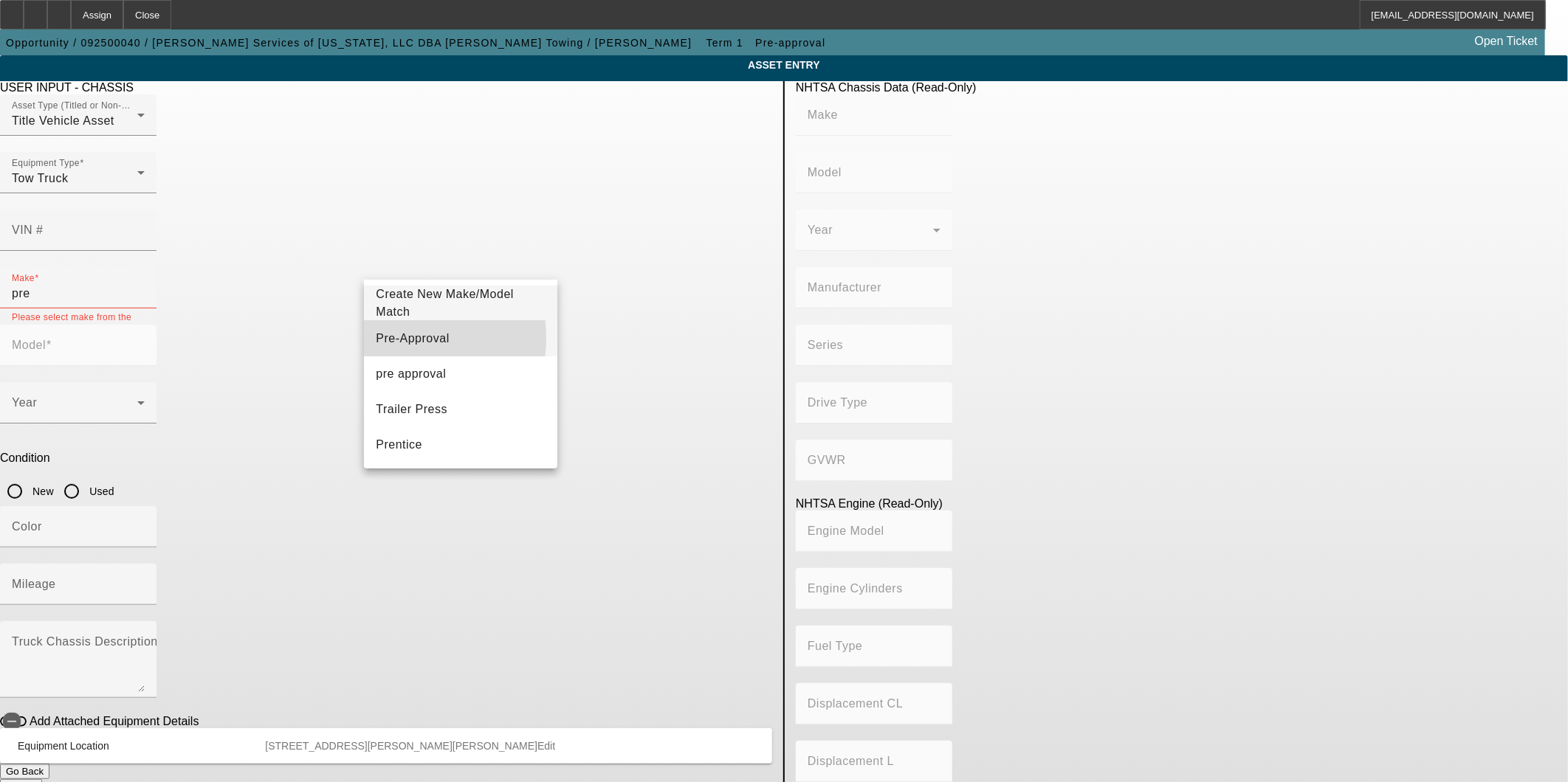
click at [401, 338] on span "Pre-Approval" at bounding box center [412, 338] width 73 height 12
type input "Pre-Approval"
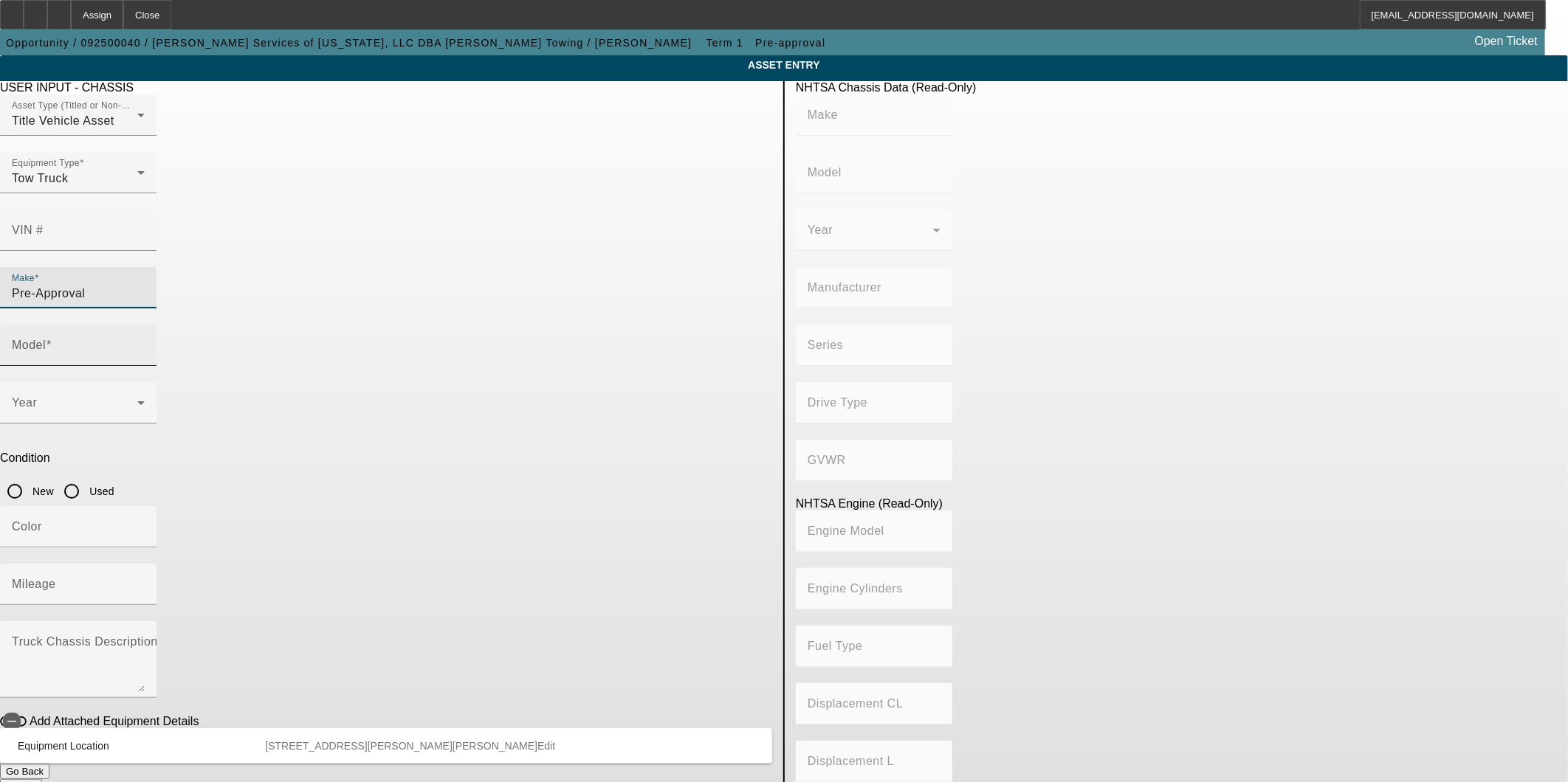
click at [144, 342] on input "Model" at bounding box center [78, 351] width 133 height 18
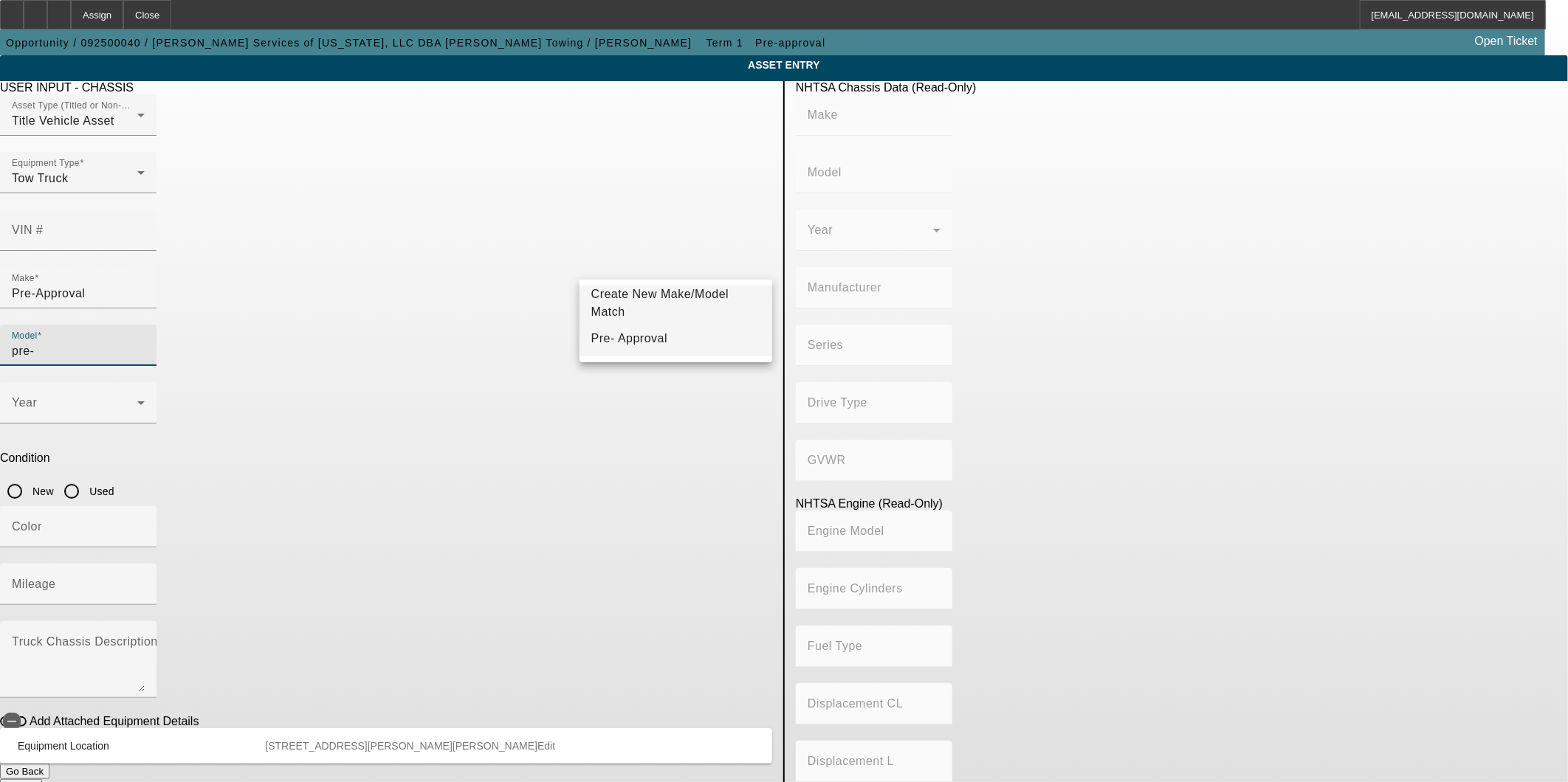
click at [625, 338] on span "Pre- Approval" at bounding box center [629, 338] width 76 height 12
type input "Pre- Approval"
click at [87, 477] on input "Used" at bounding box center [71, 491] width 29 height 29
radio input "true"
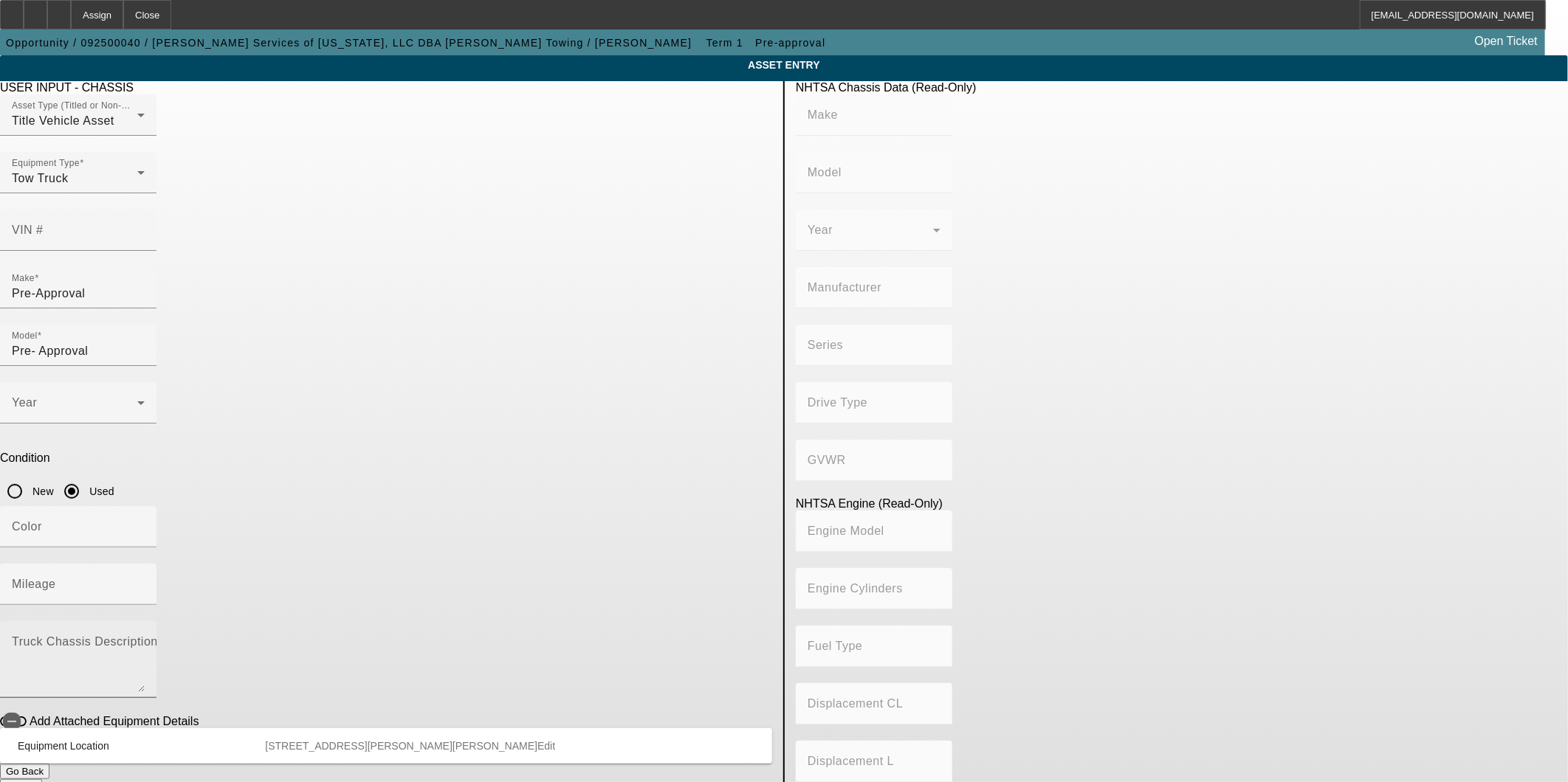
click at [344, 635] on mat-label "Truck Chassis Description (Describe the truck chassis only)" at bounding box center [177, 641] width 332 height 12
click at [144, 639] on textarea "Truck Chassis Description (Describe the truck chassis only)" at bounding box center [78, 665] width 133 height 53
type textarea "Used Tow Truck"
click at [42, 779] on button "Submit" at bounding box center [21, 787] width 42 height 16
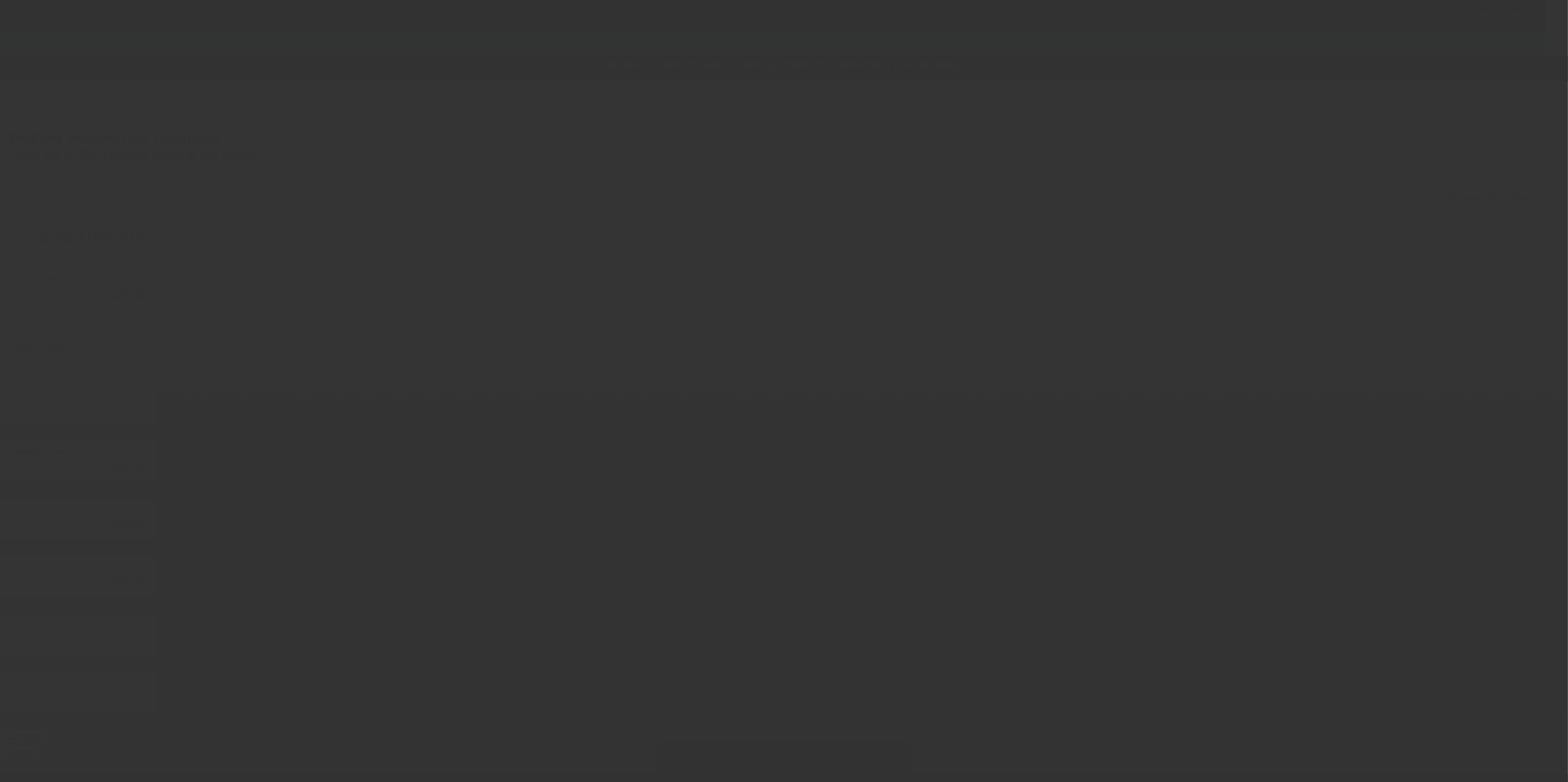
type input "$75,000.00"
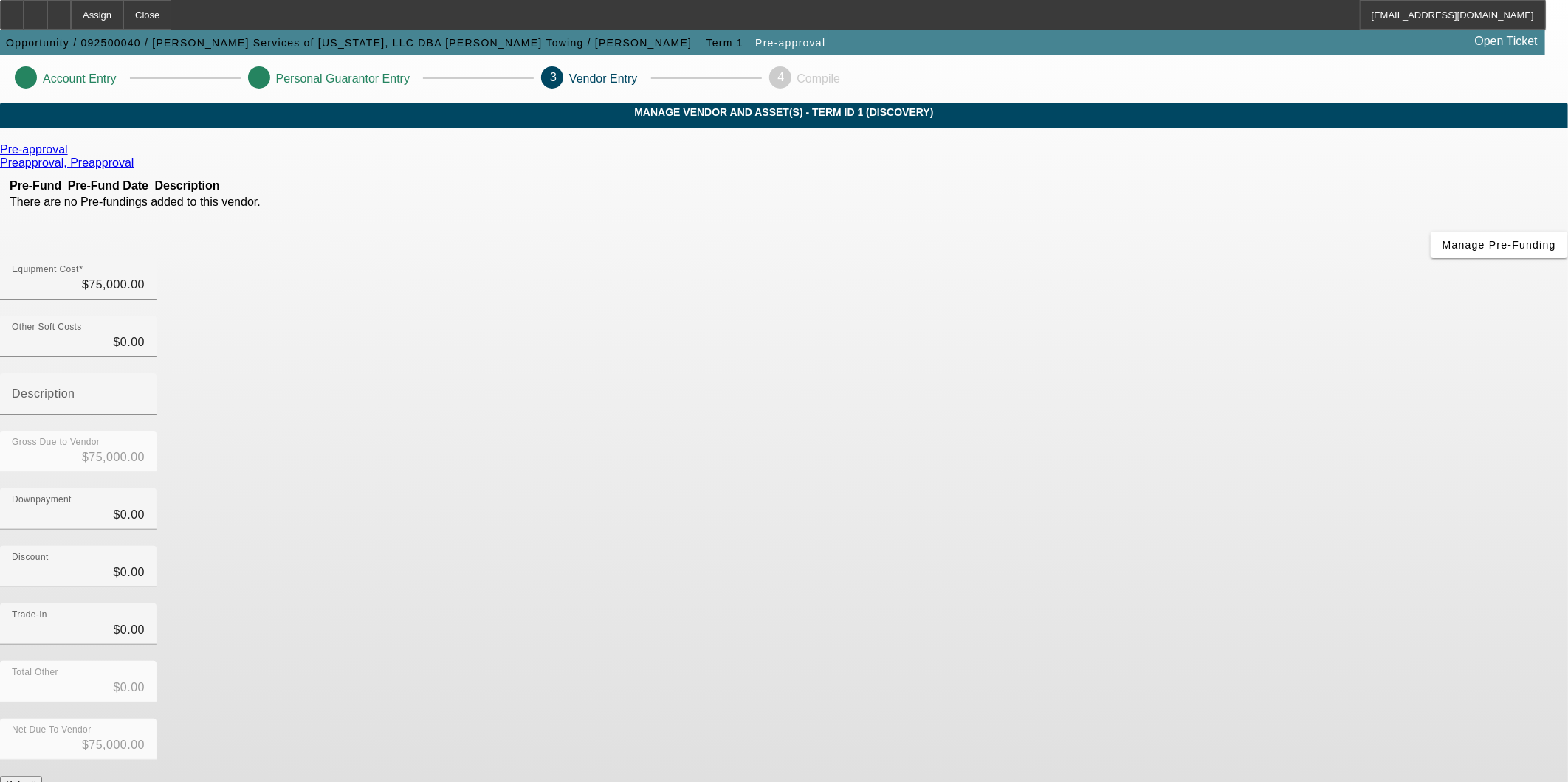
click at [42, 776] on button "Submit" at bounding box center [21, 784] width 42 height 16
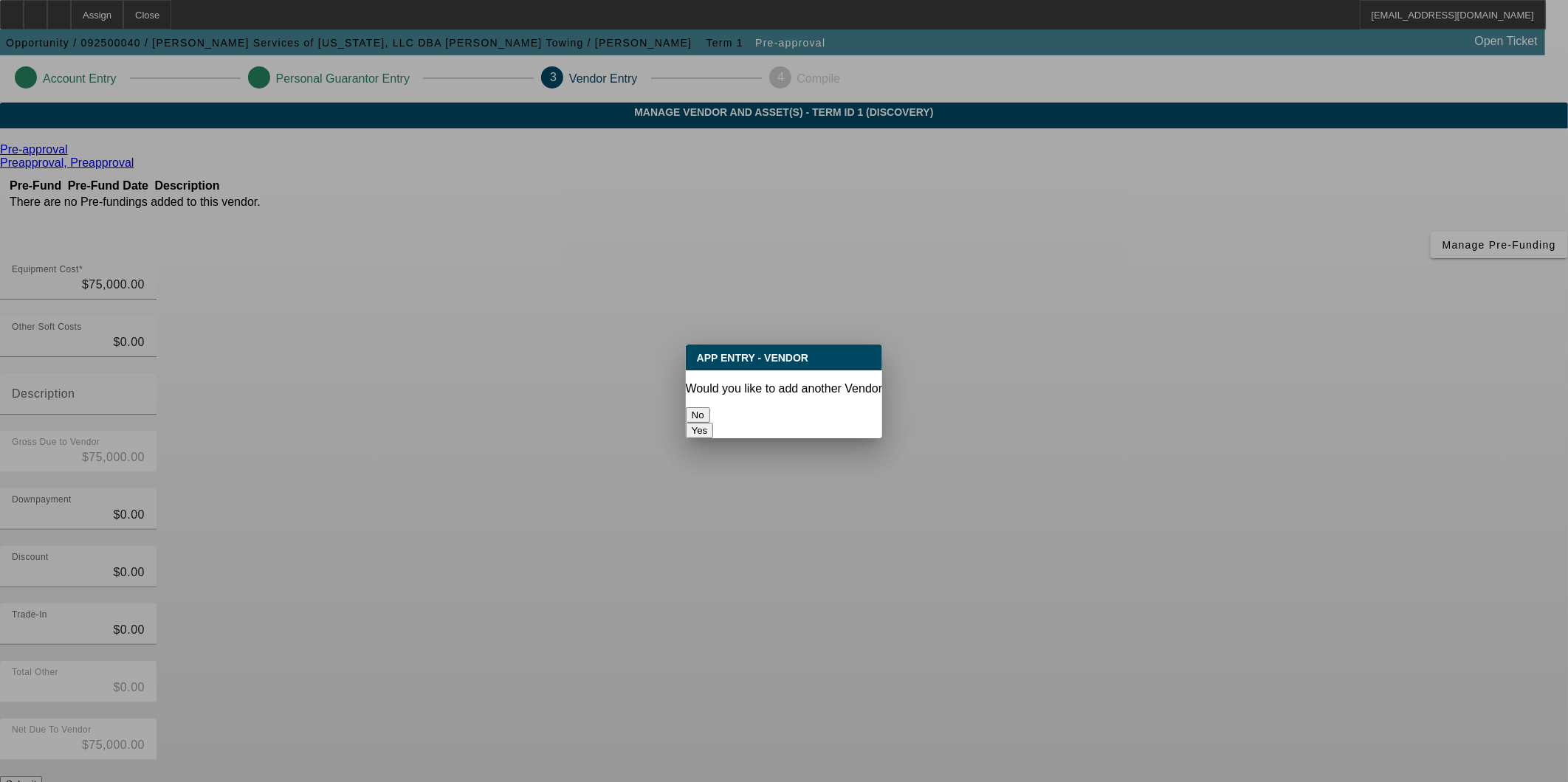
click at [710, 407] on button "No" at bounding box center [698, 415] width 25 height 16
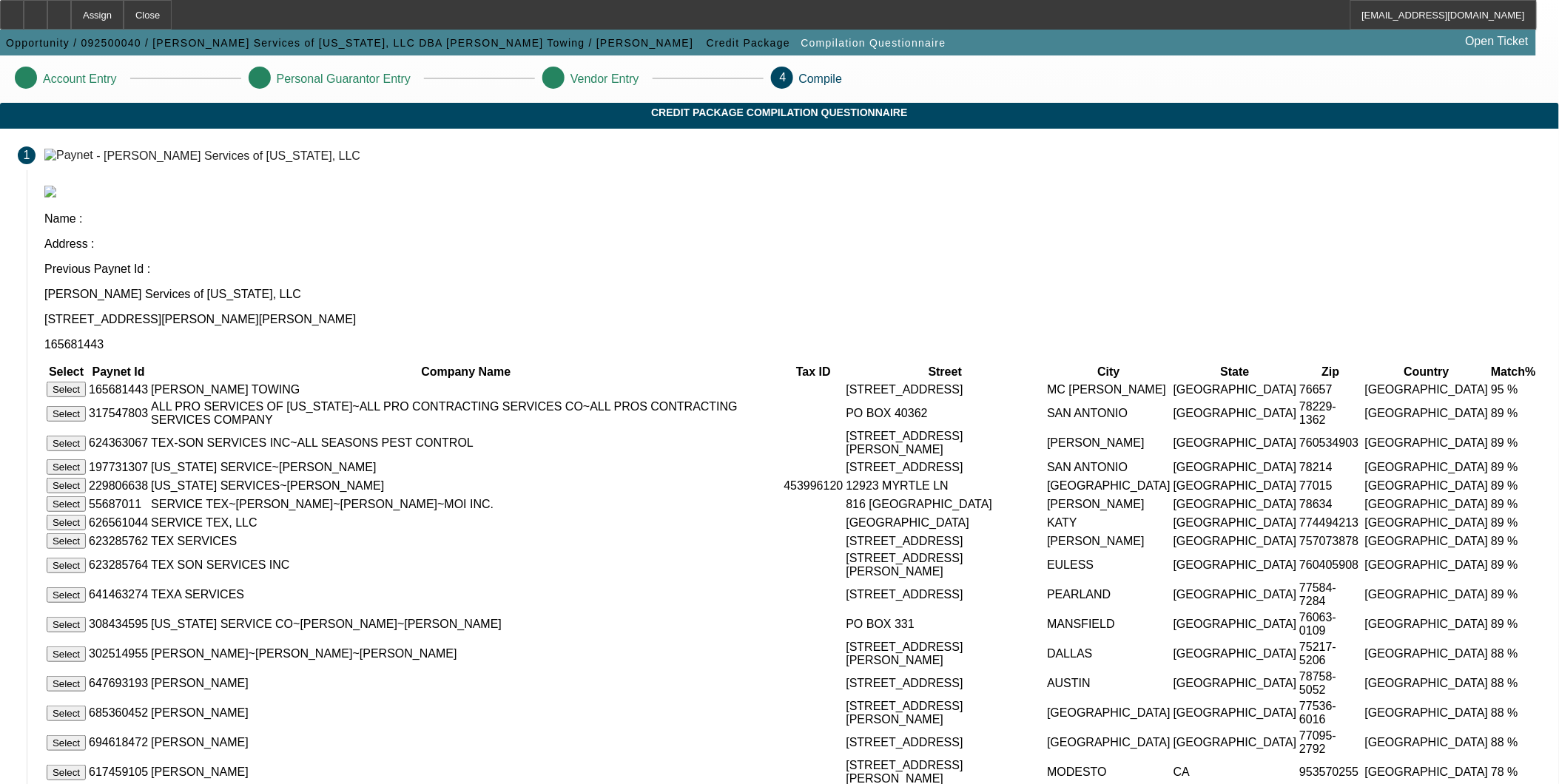
click at [86, 381] on button "Select" at bounding box center [67, 389] width 39 height 16
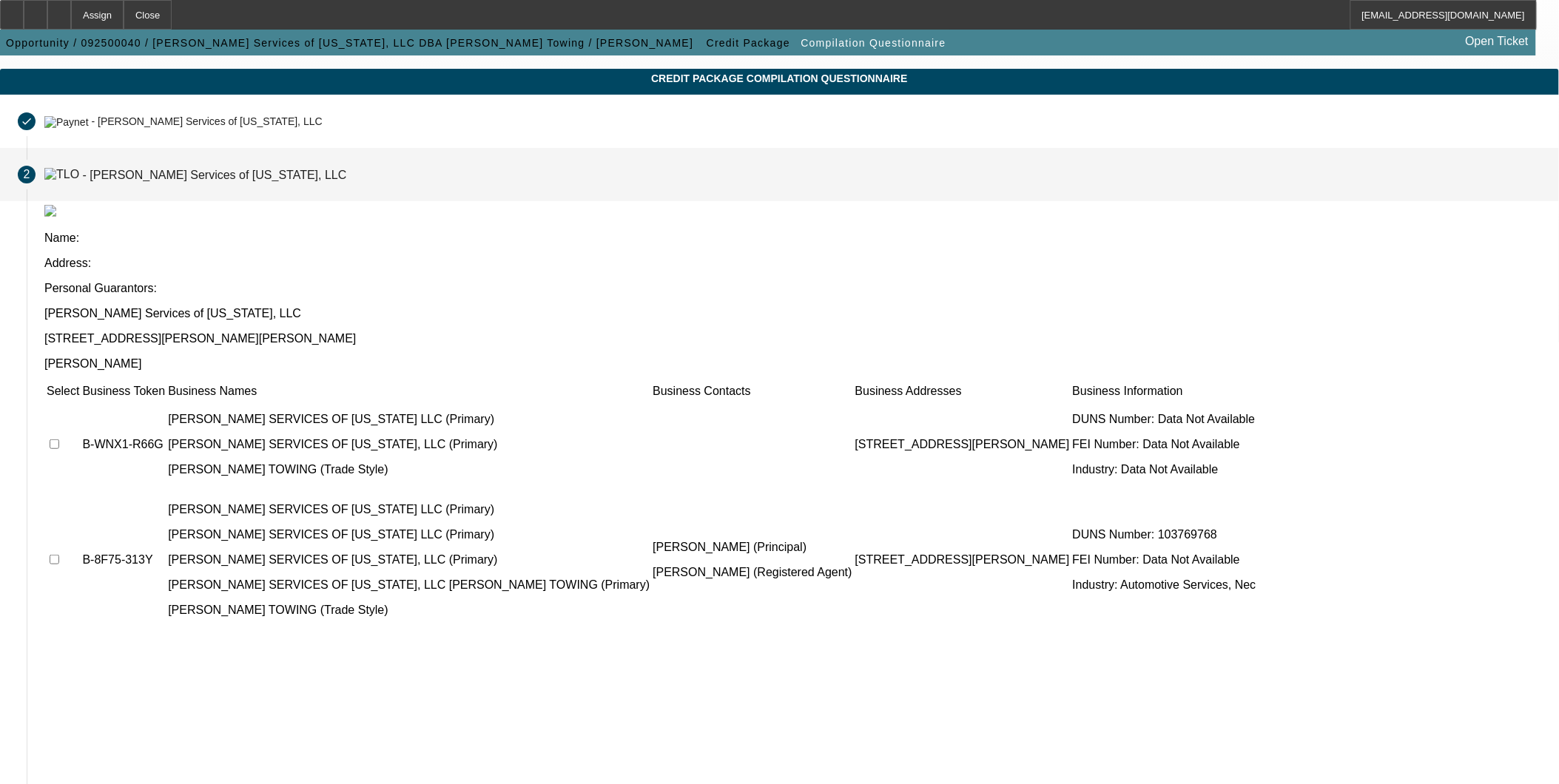
scroll to position [32, 0]
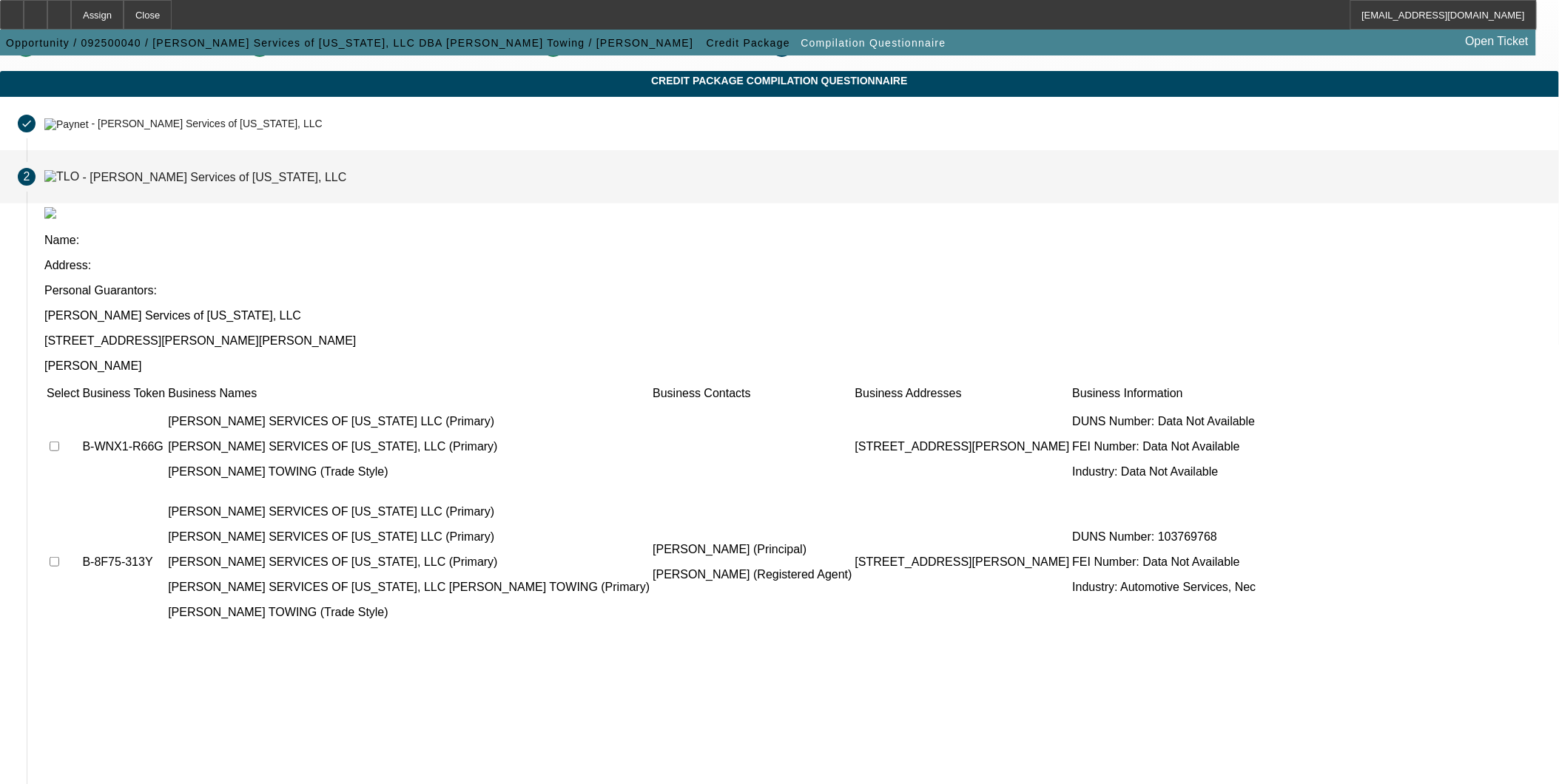
click at [59, 442] on input "checkbox" at bounding box center [54, 446] width 10 height 10
checkbox input "true"
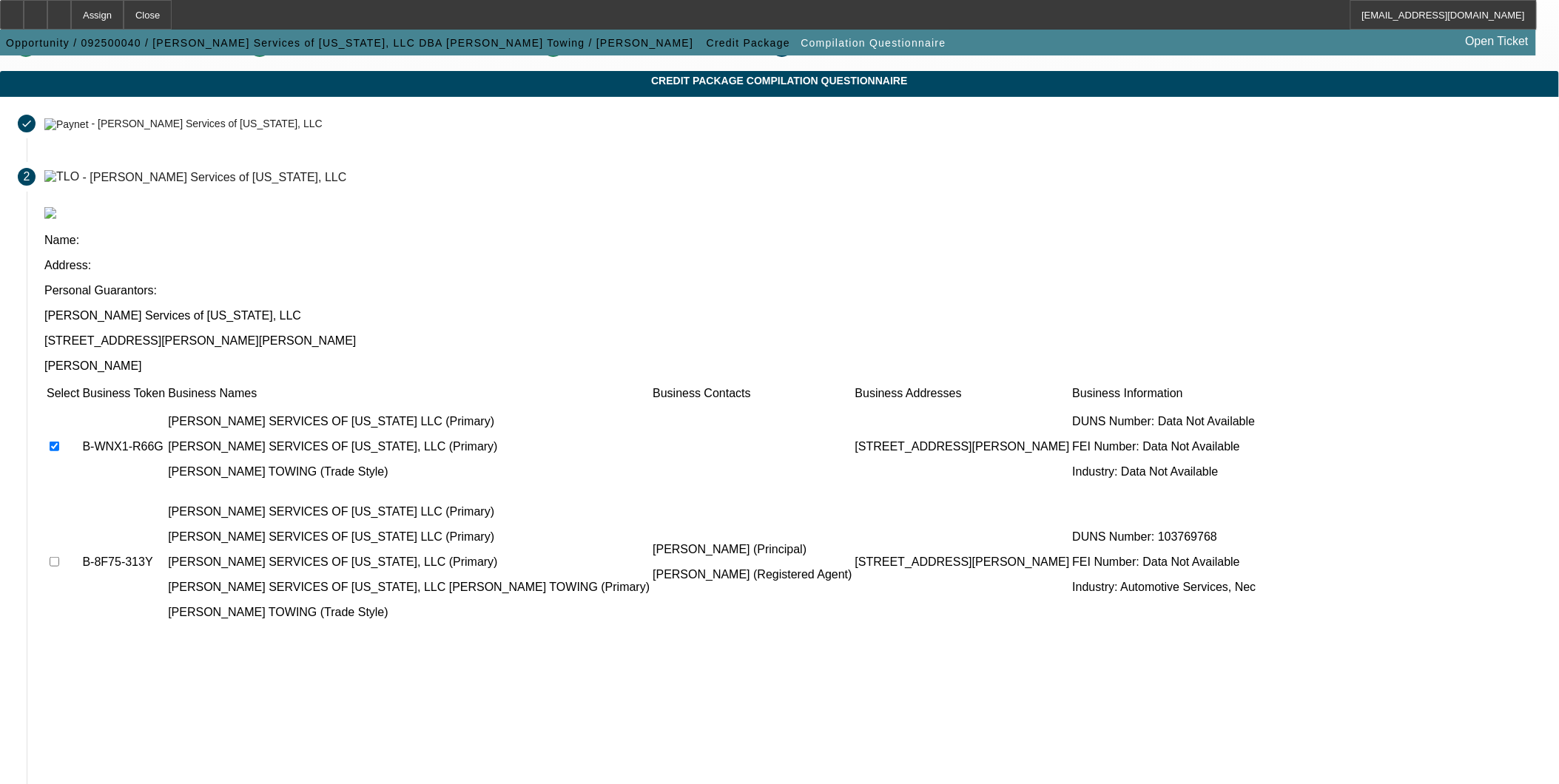
click at [80, 493] on td at bounding box center [63, 562] width 34 height 139
click at [59, 557] on input "checkbox" at bounding box center [54, 561] width 10 height 10
checkbox input "true"
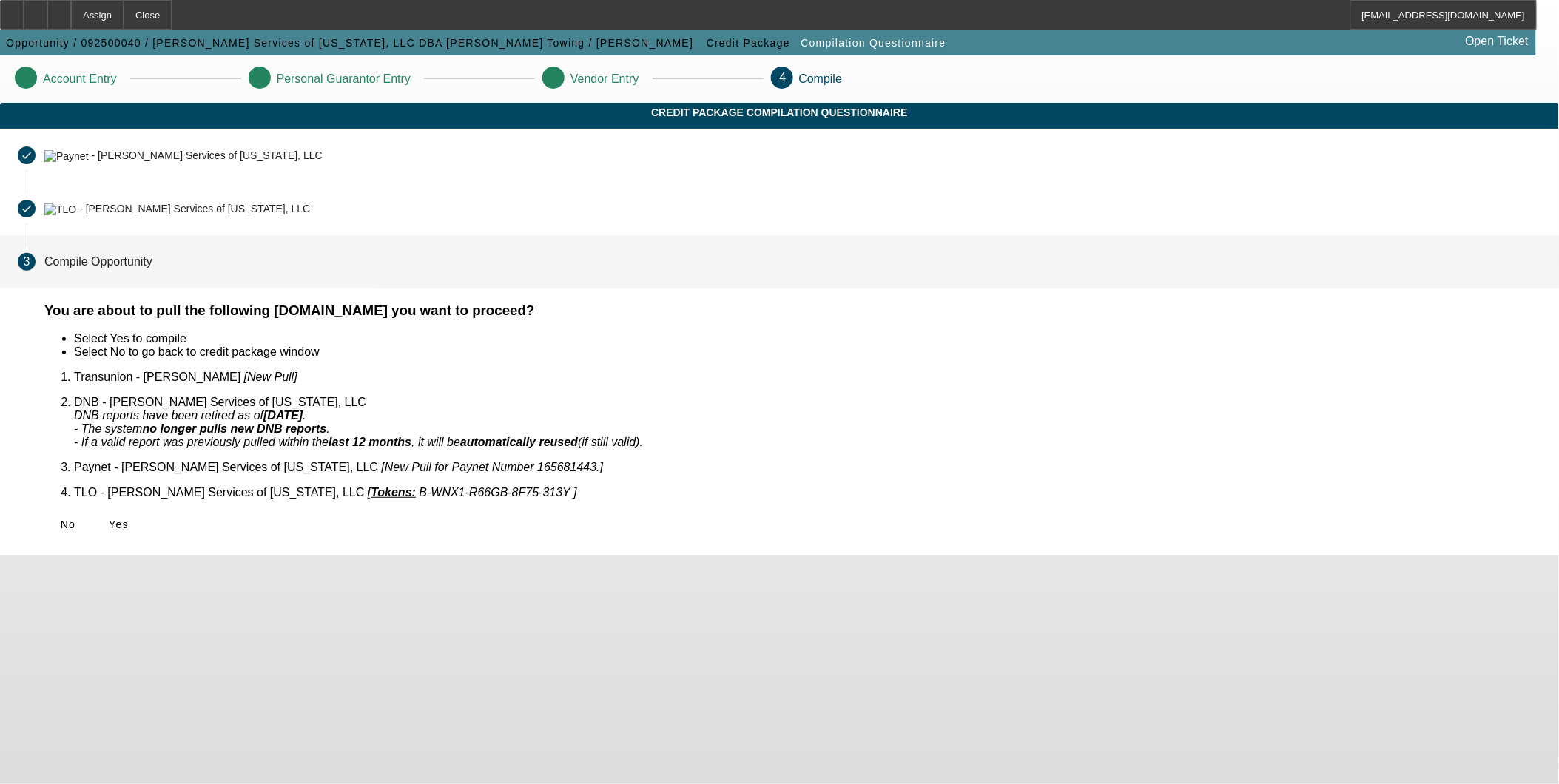
scroll to position [0, 0]
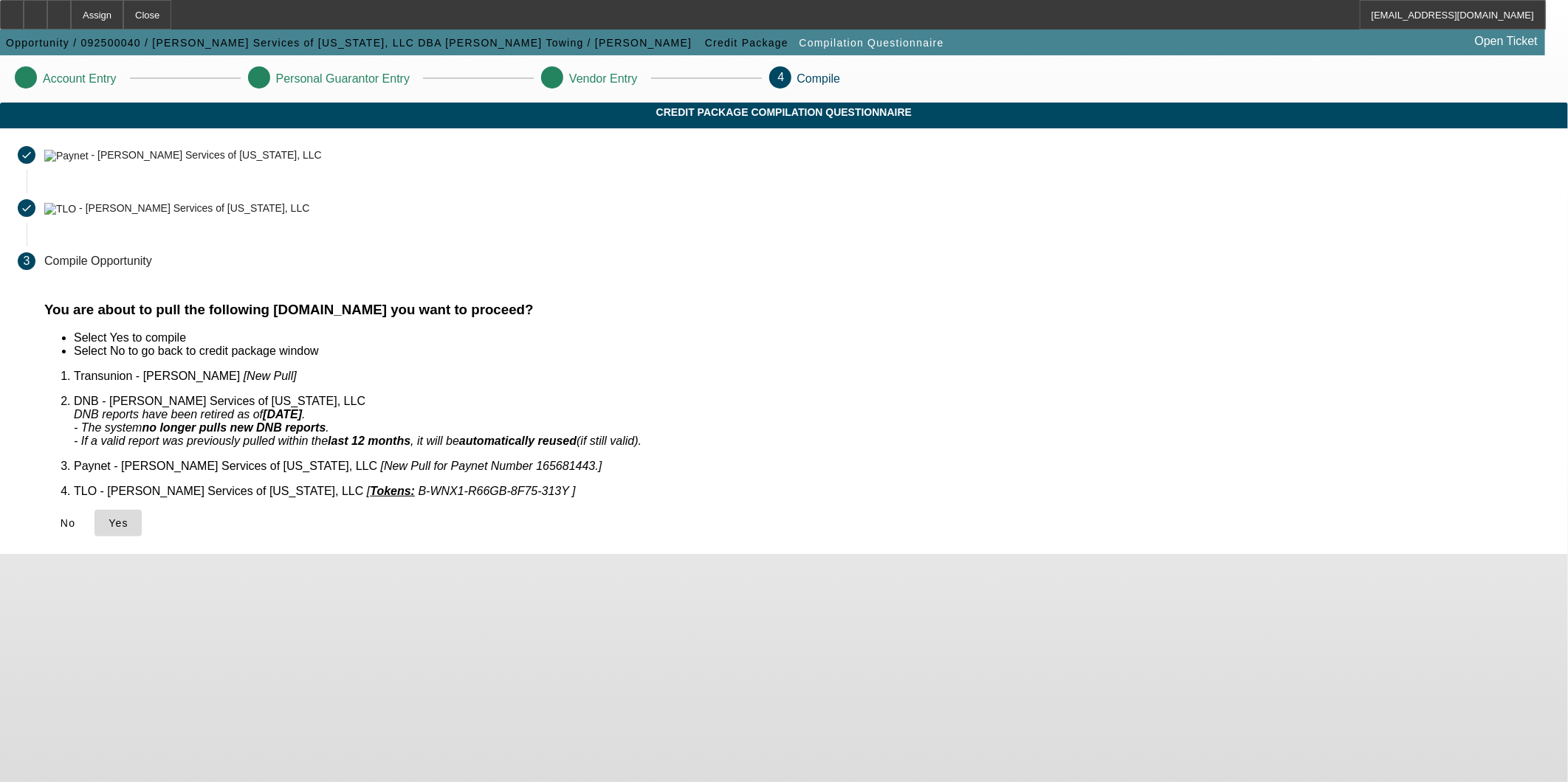
click at [128, 518] on span "Yes" at bounding box center [119, 523] width 20 height 12
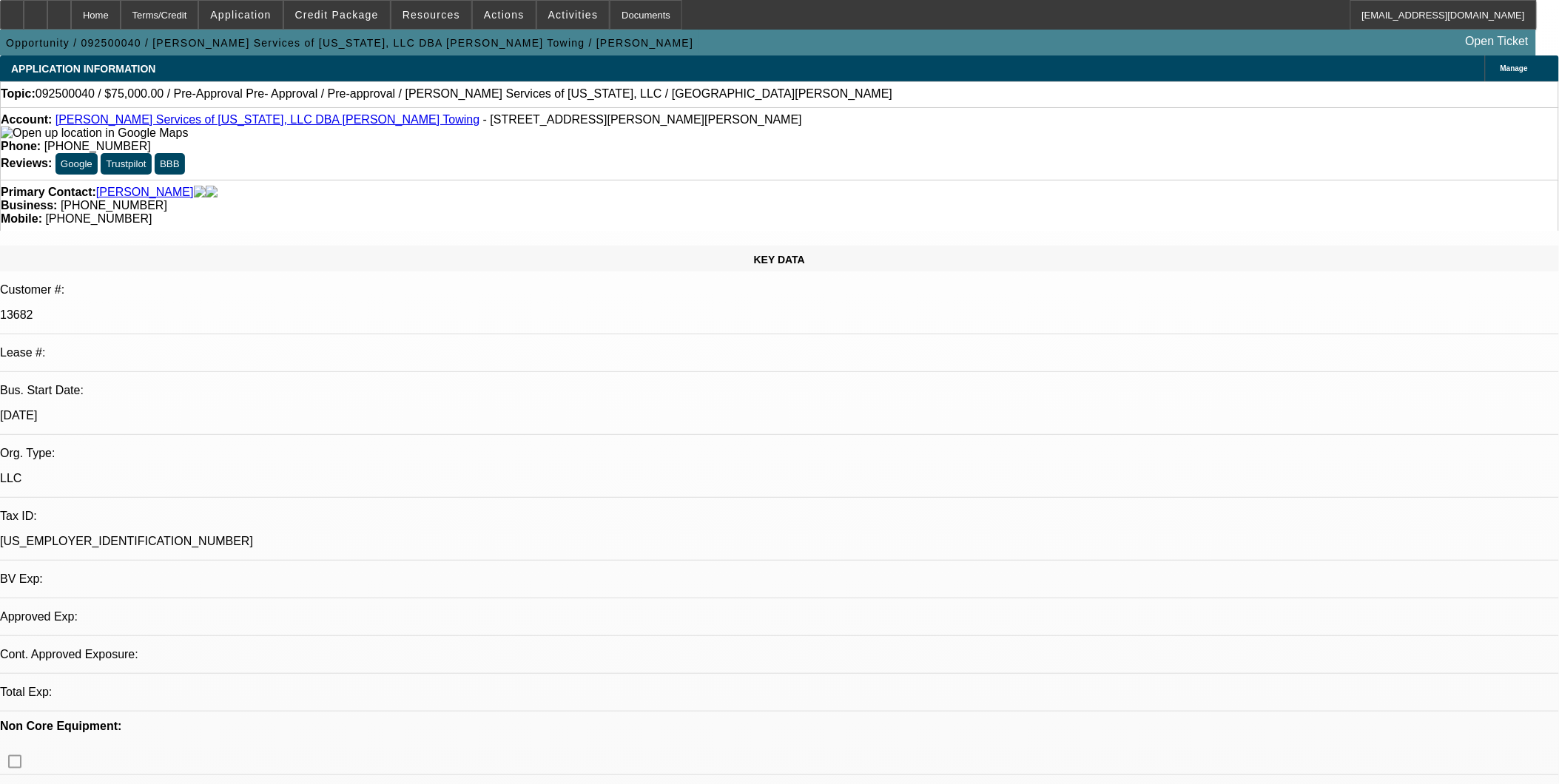
select select "0"
select select "2"
select select "0.1"
select select "1"
select select "2"
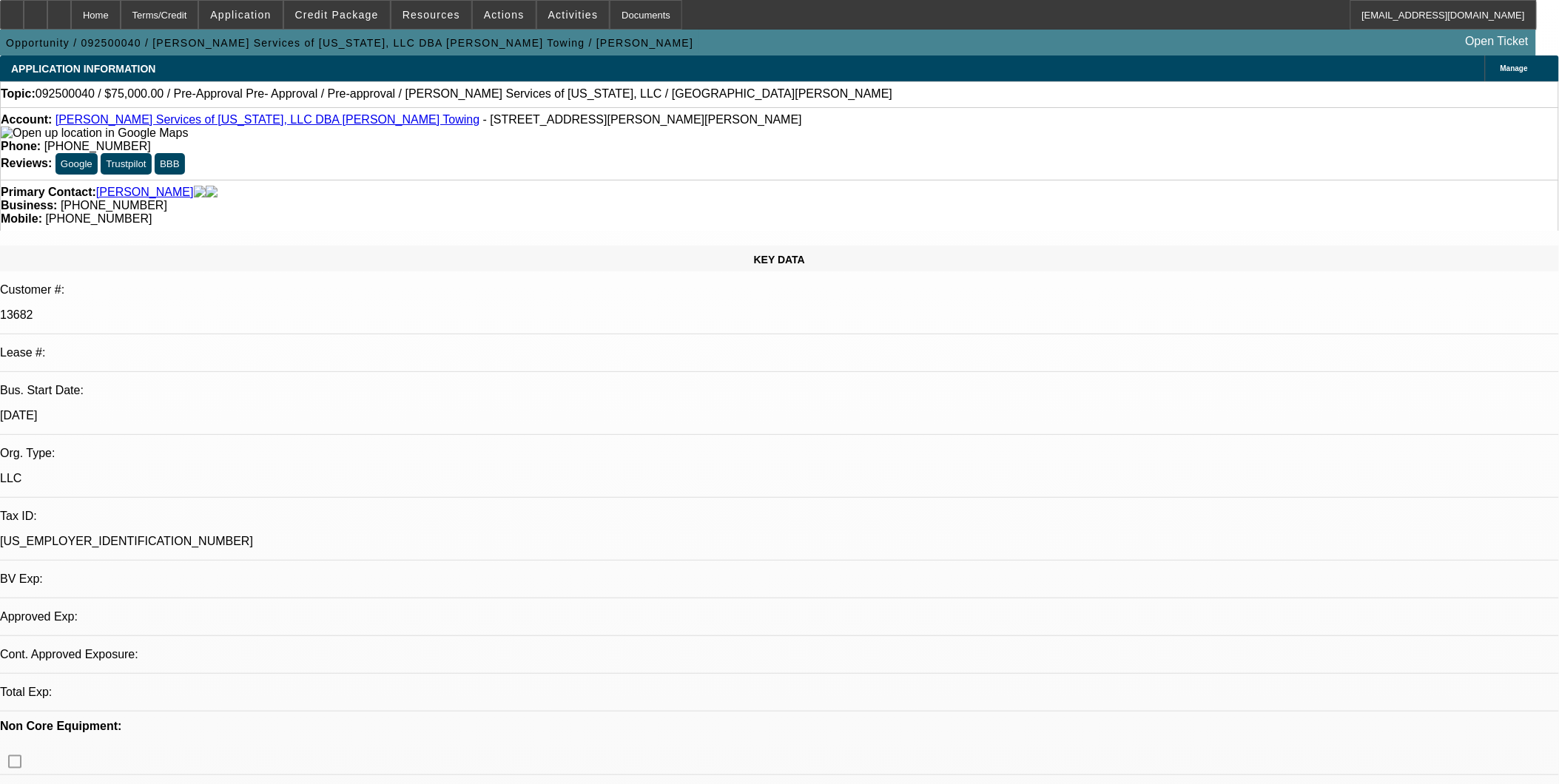
select select "4"
click at [71, 1] on div at bounding box center [59, 14] width 24 height 29
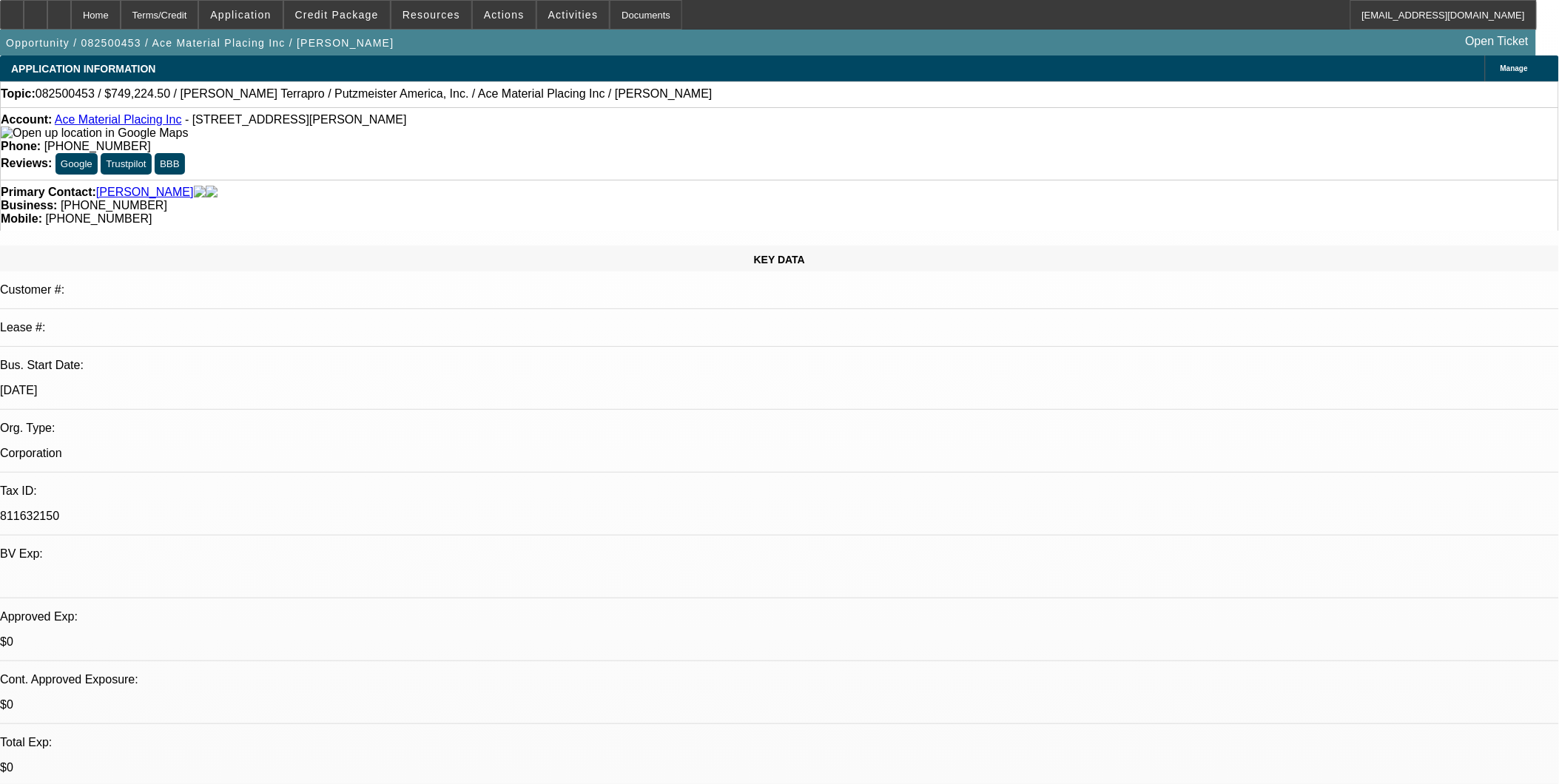
select select "0"
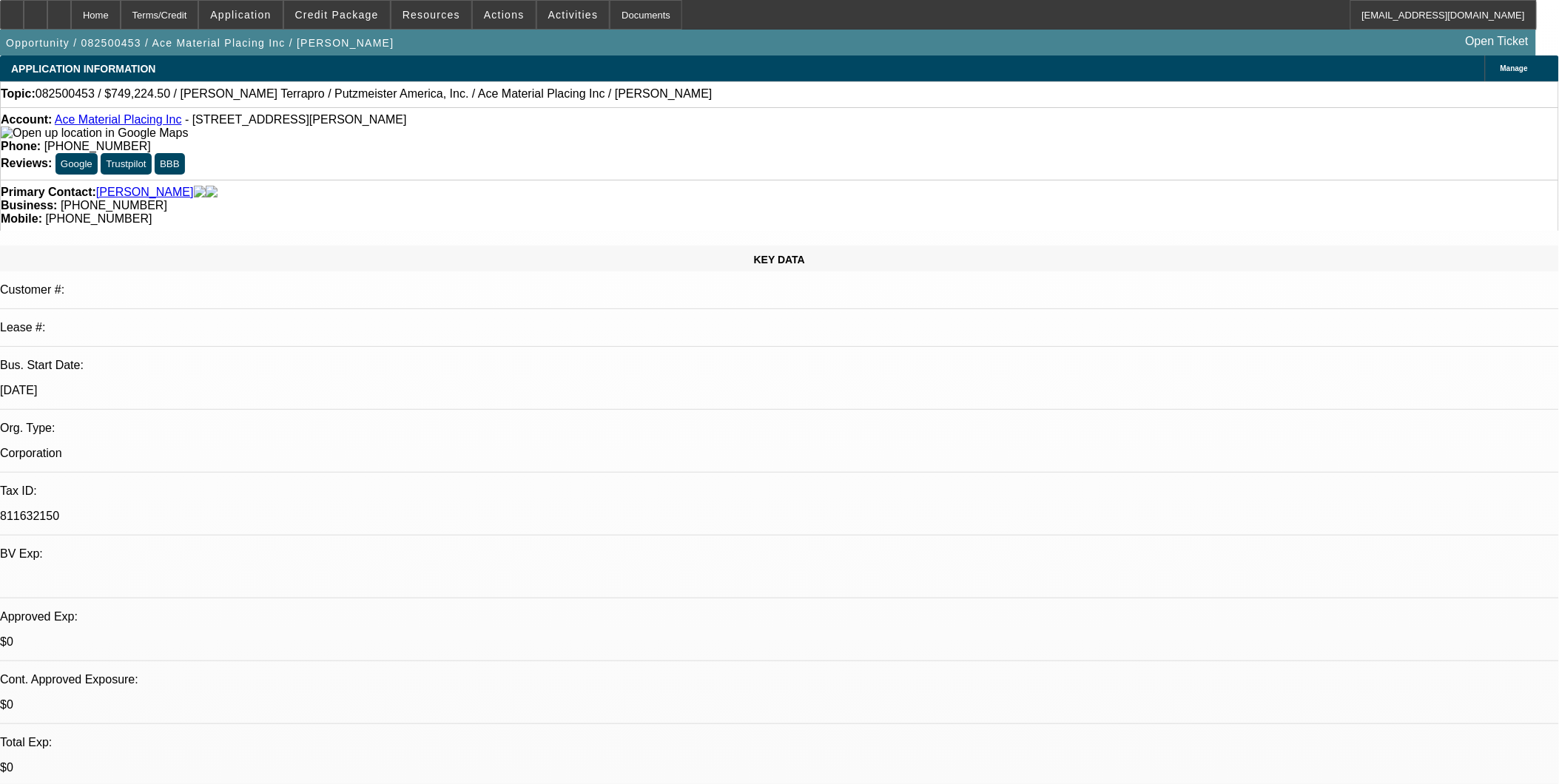
select select "0"
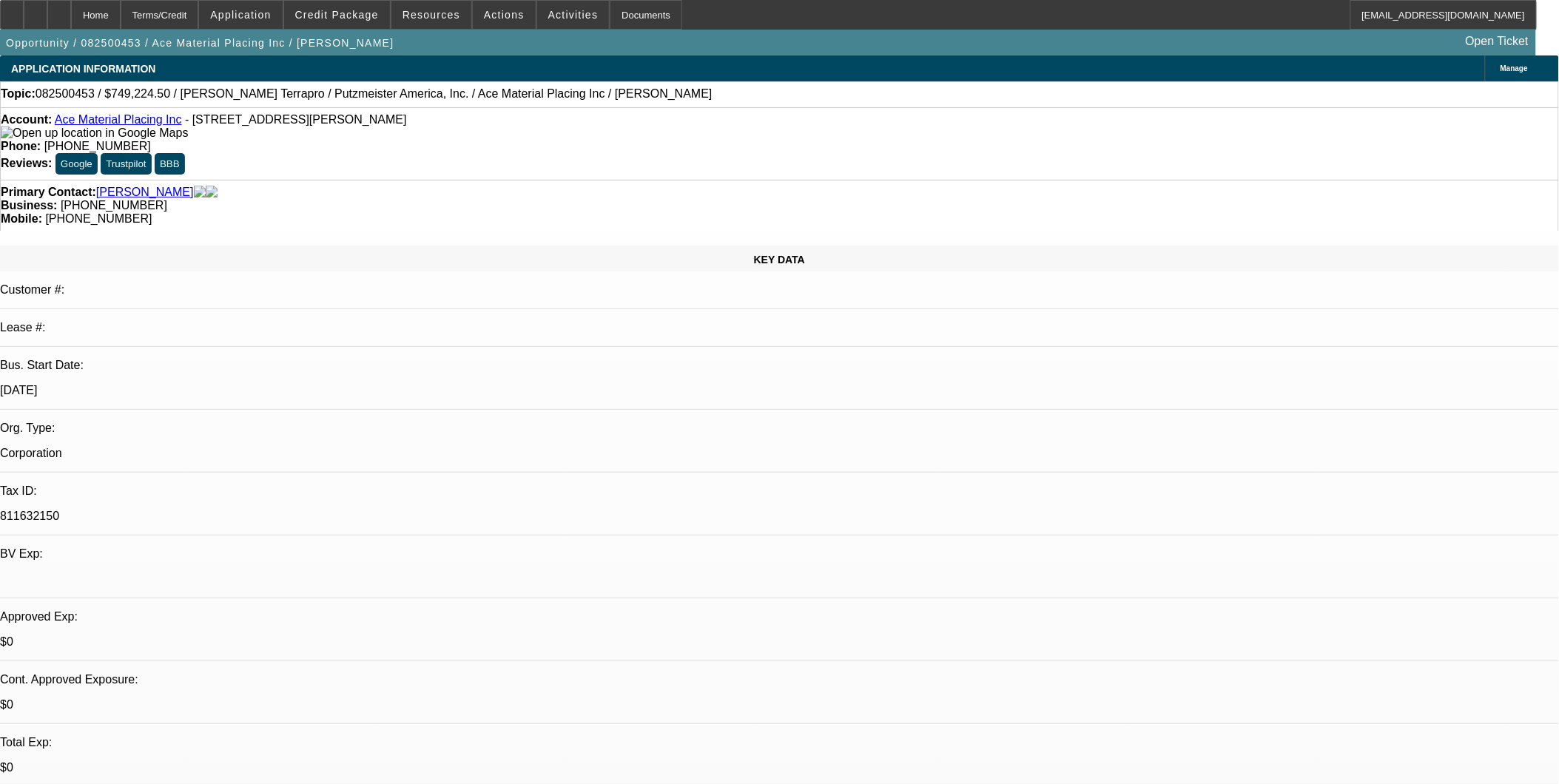
select select "0"
select select "1"
select select "6"
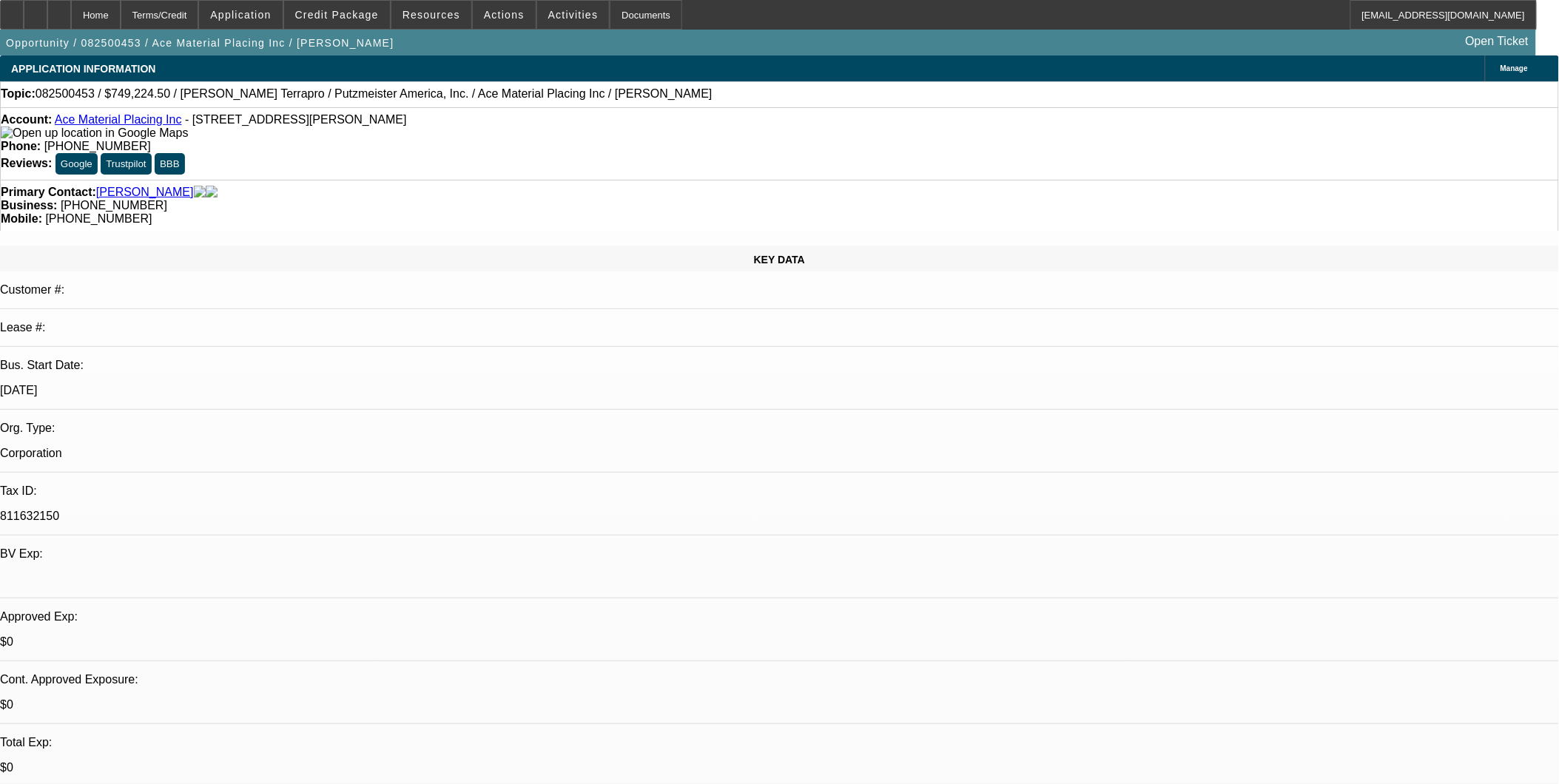
select select "1"
select select "6"
select select "1"
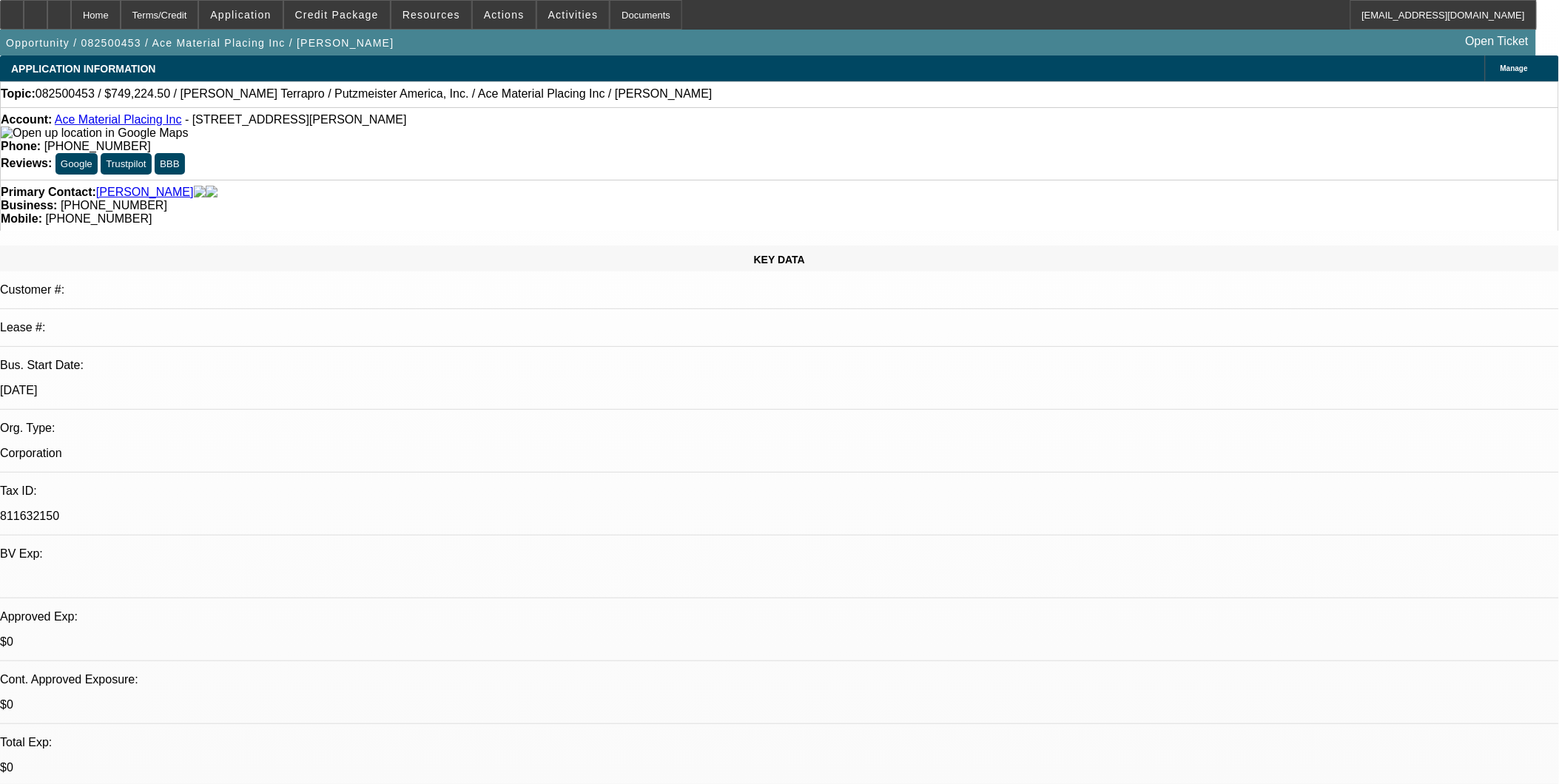
select select "6"
select select "1"
select select "6"
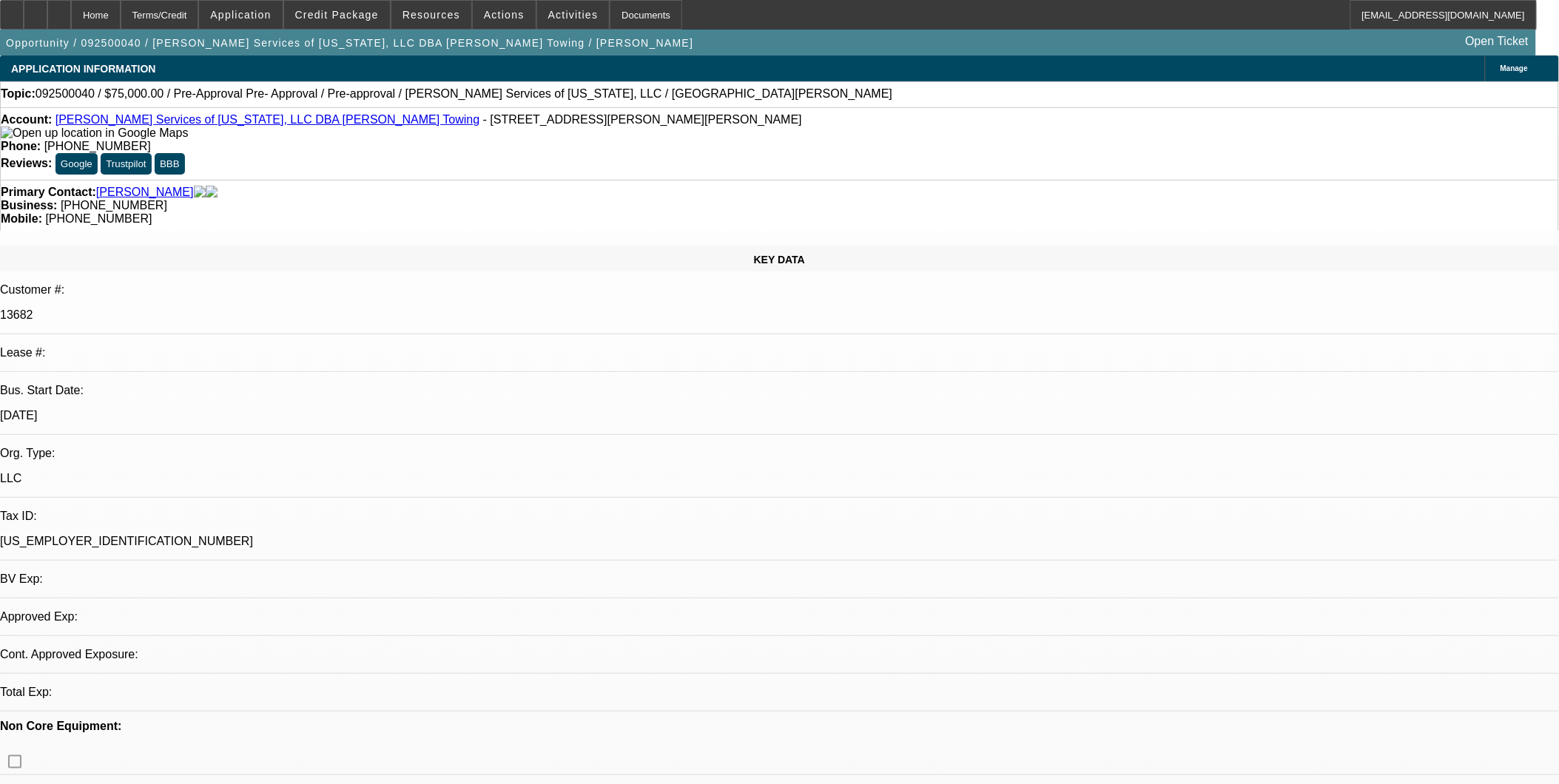
select select "0"
select select "2"
select select "0.1"
select select "4"
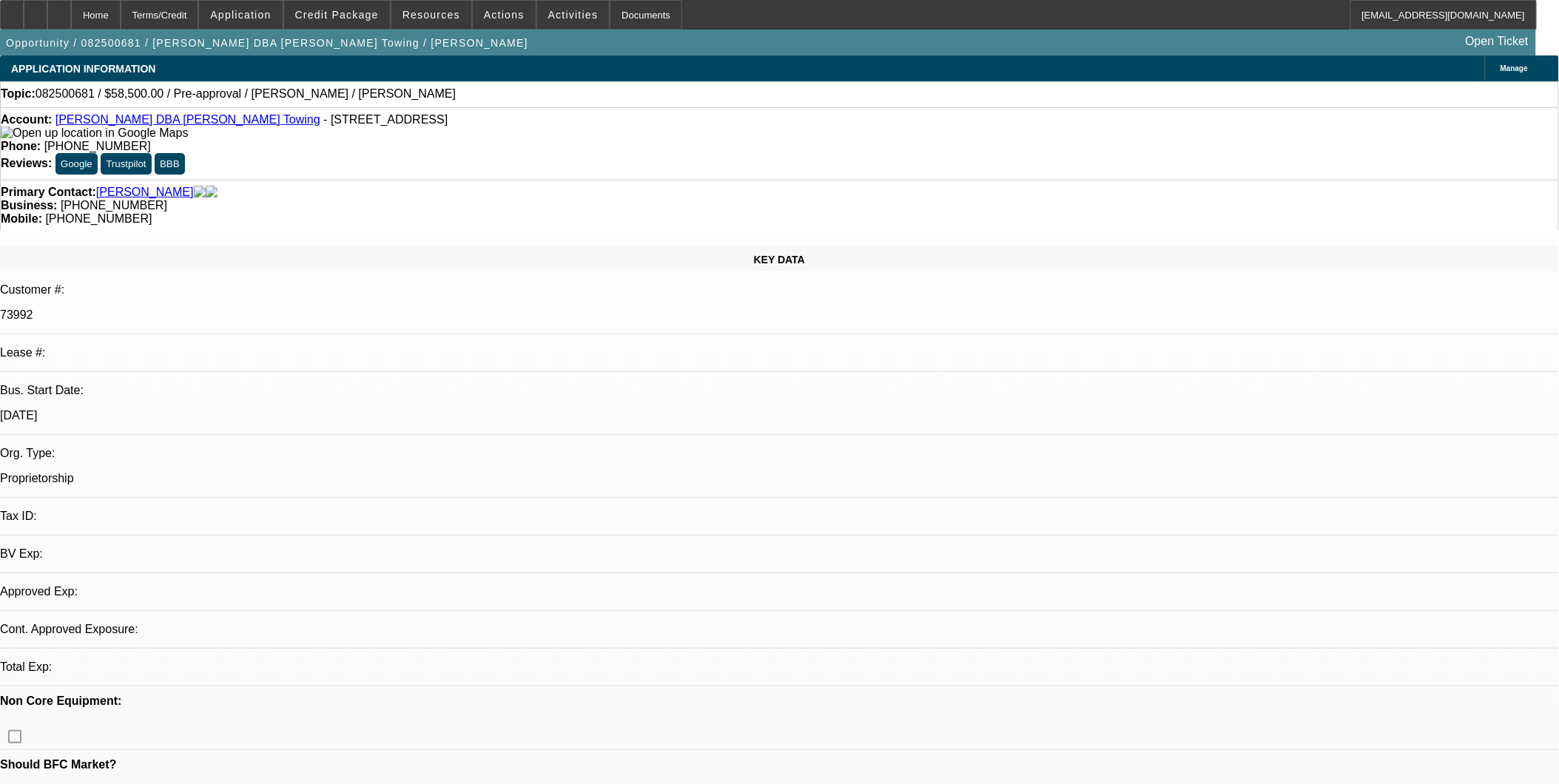
select select "0.1"
select select "2"
select select "0.1"
select select "4"
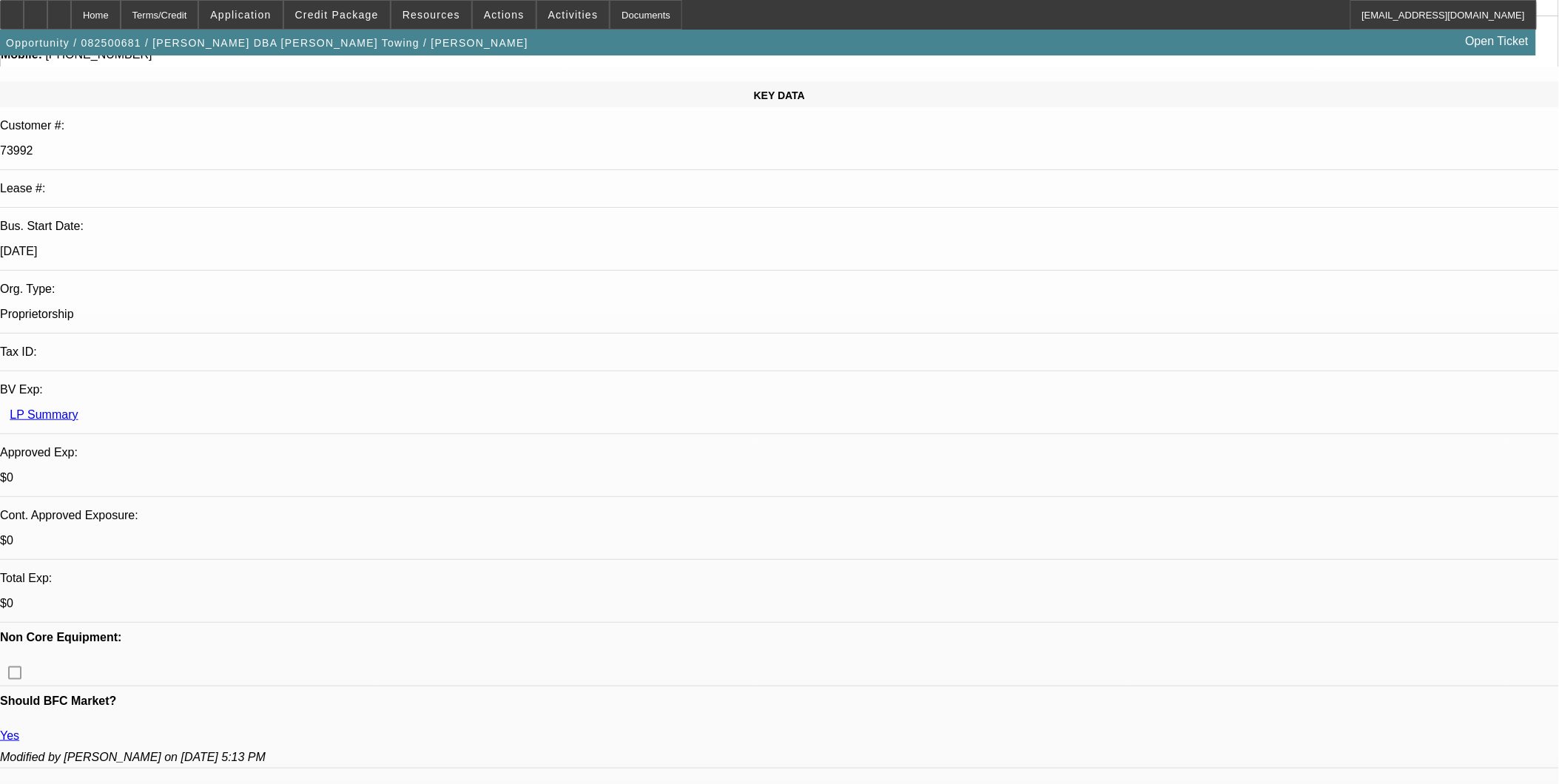
scroll to position [115, 0]
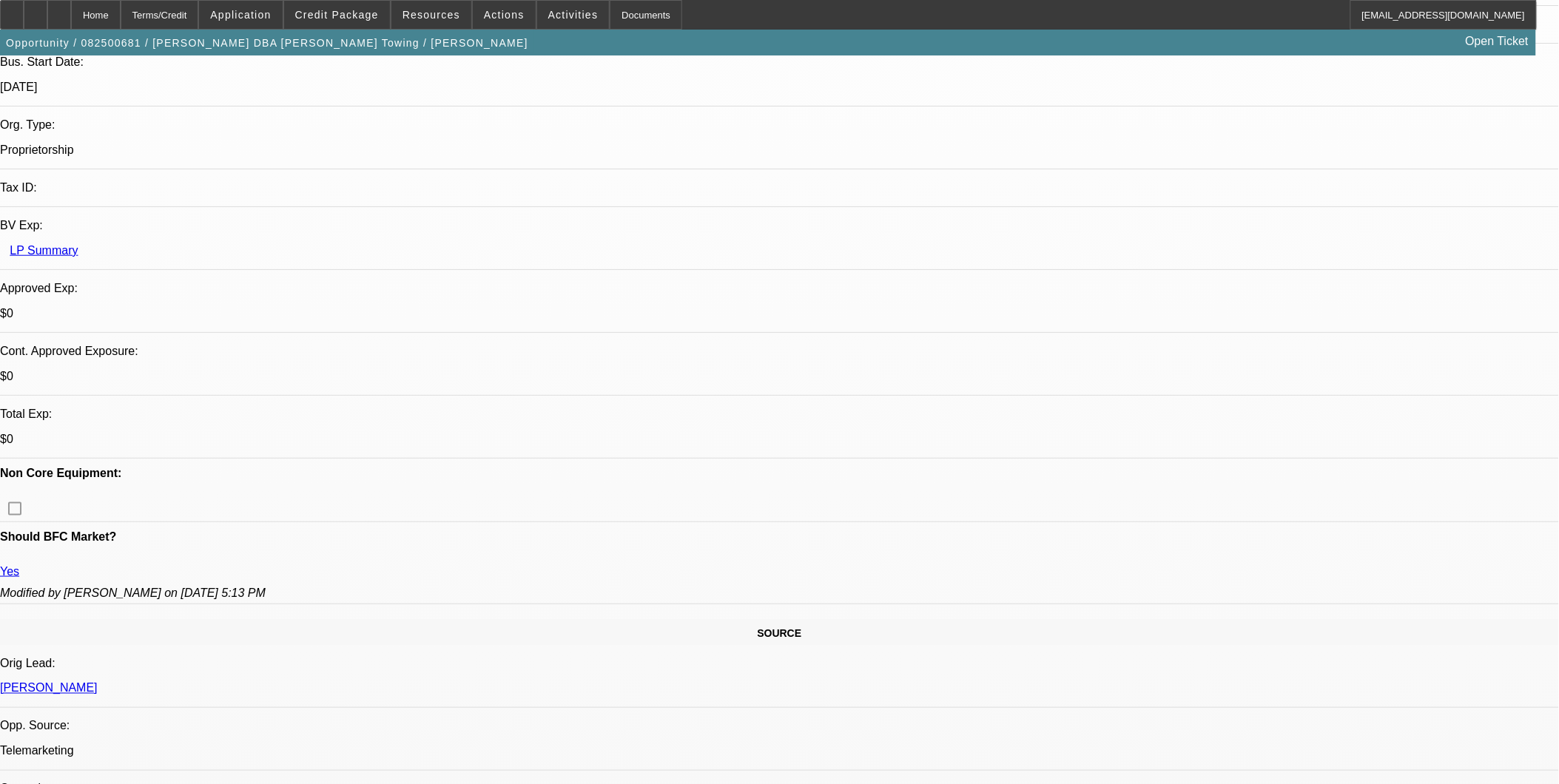
scroll to position [115, 0]
